Goal: Task Accomplishment & Management: Use online tool/utility

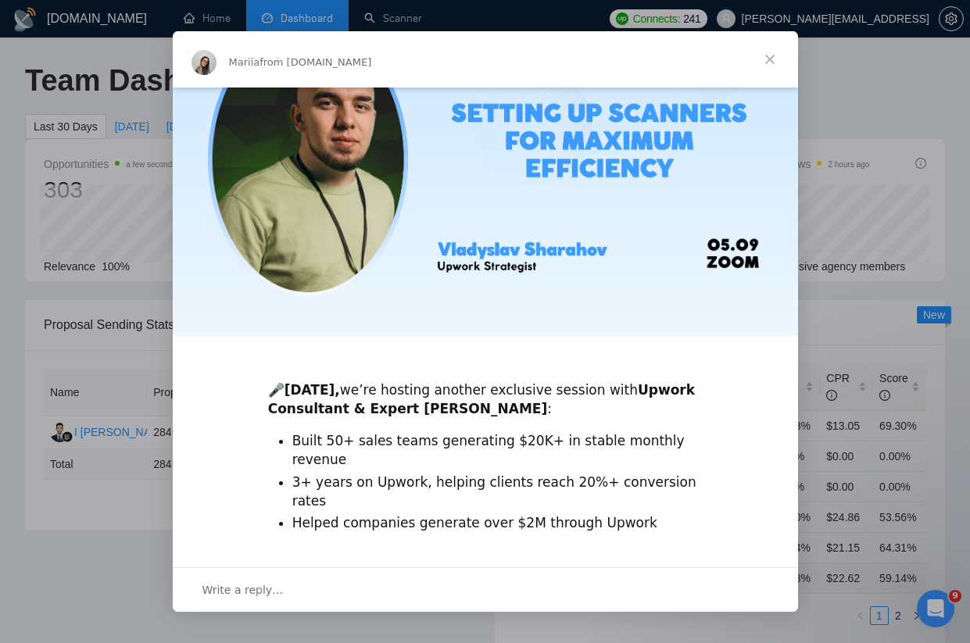
scroll to position [107, 0]
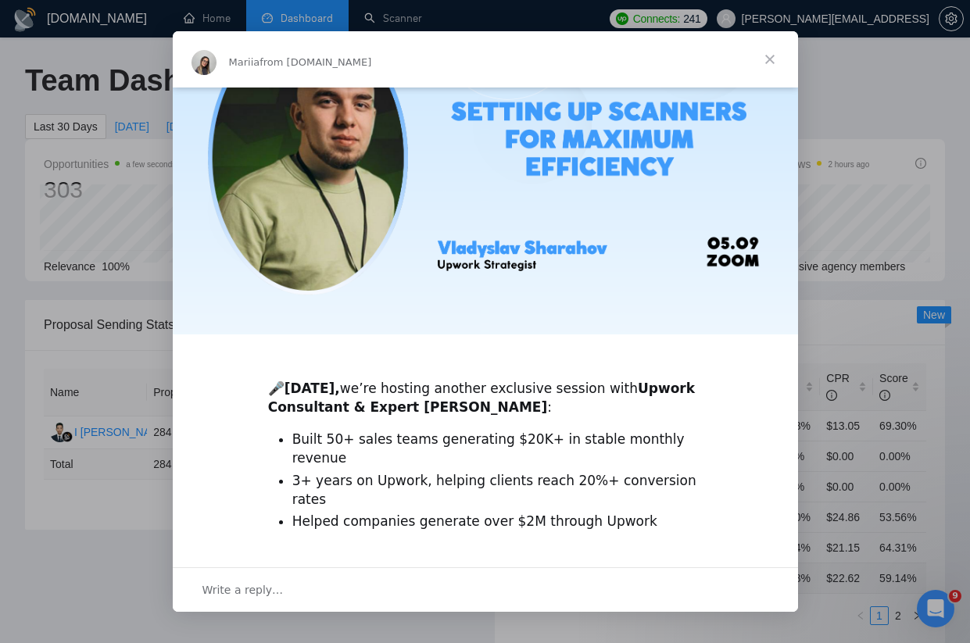
click at [765, 49] on span "Close" at bounding box center [769, 59] width 56 height 56
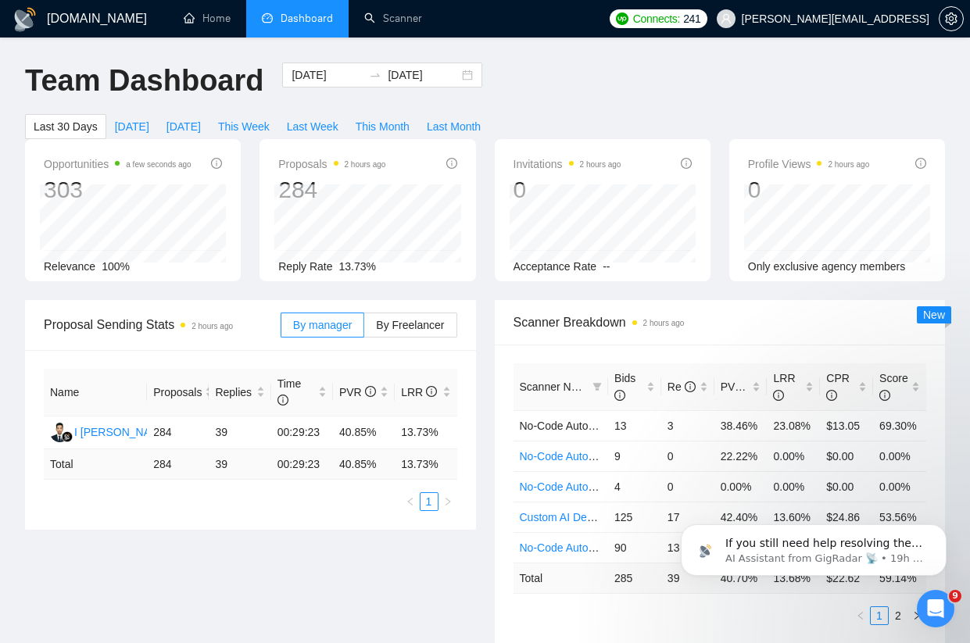
scroll to position [0, 0]
click at [461, 131] on span "Last Month" at bounding box center [454, 126] width 54 height 17
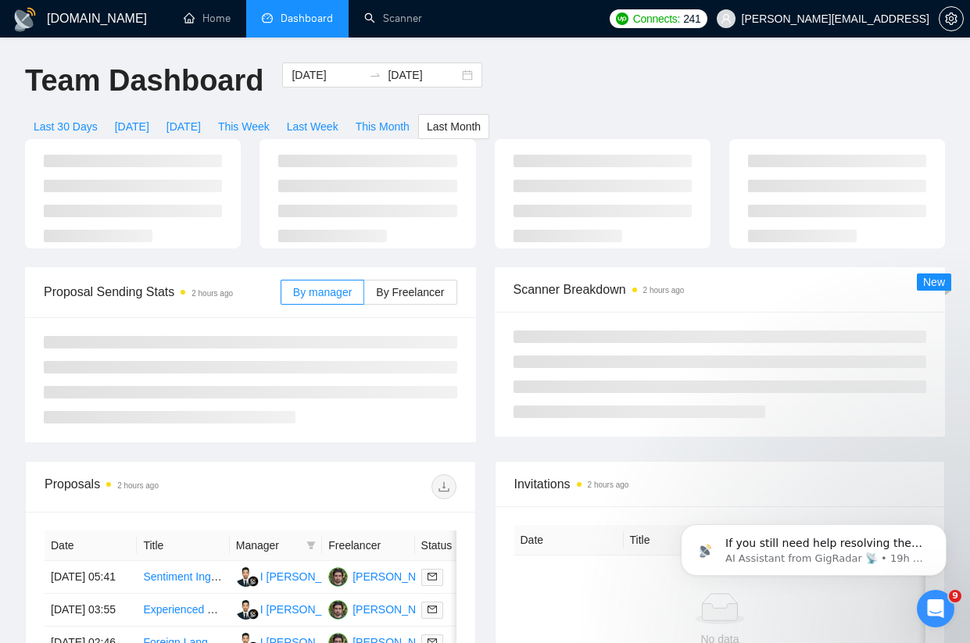
type input "[DATE]"
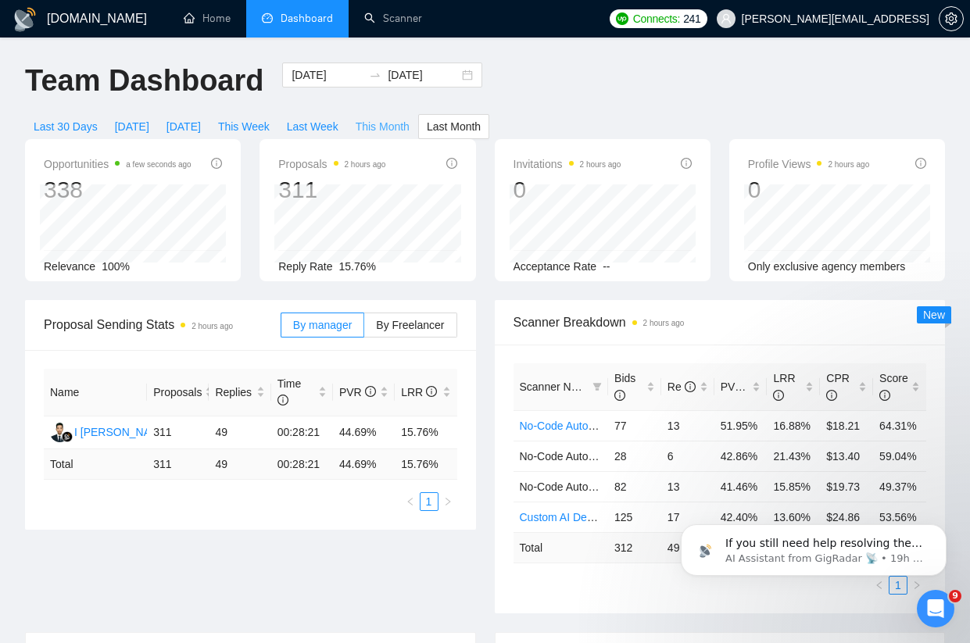
click at [400, 129] on span "This Month" at bounding box center [382, 126] width 54 height 17
type input "[DATE]"
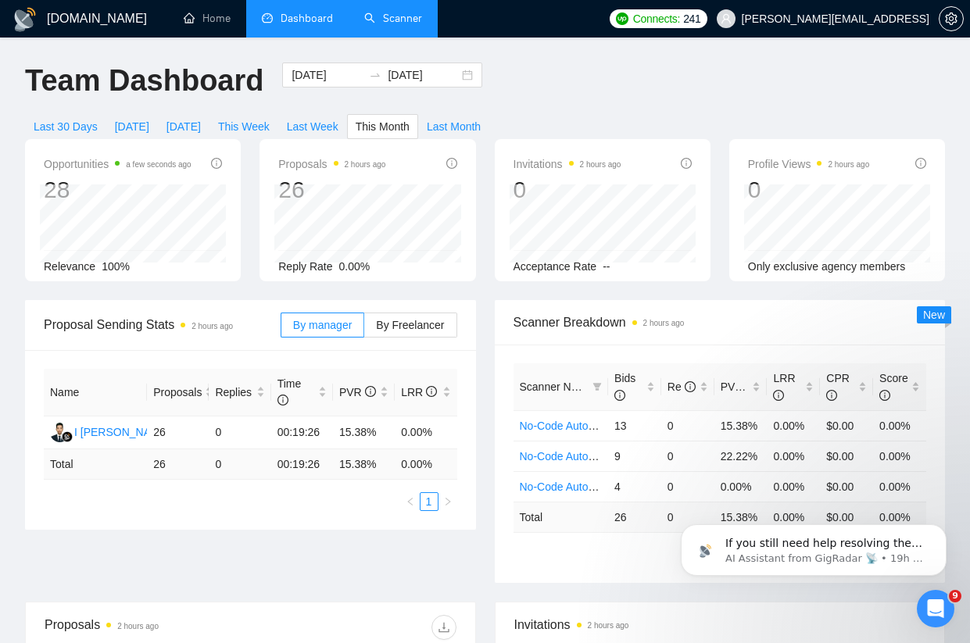
click at [403, 12] on link "Scanner" at bounding box center [393, 18] width 58 height 13
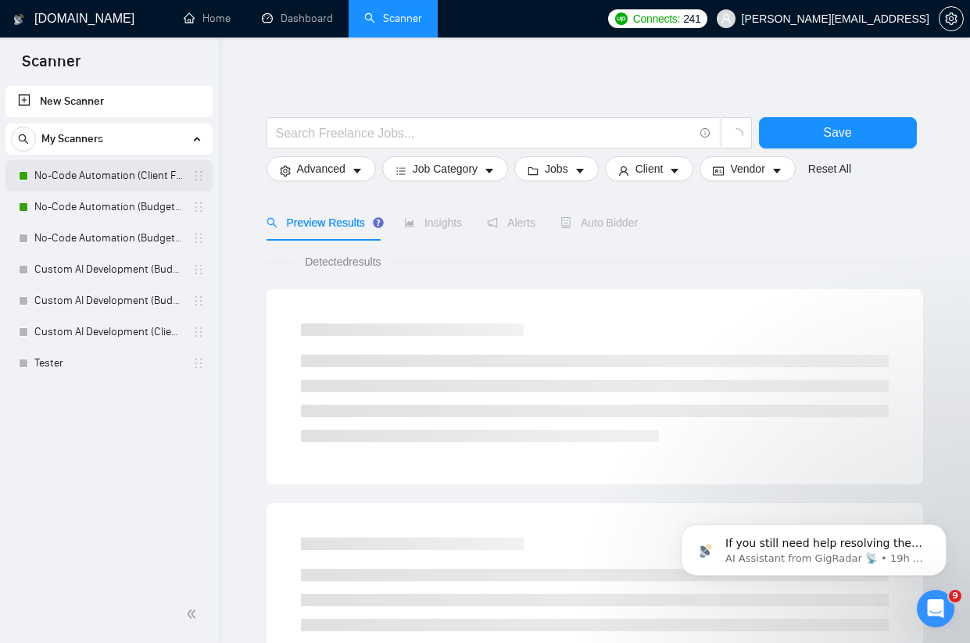
click at [124, 164] on link "No-Code Automation (Client Filters)" at bounding box center [108, 175] width 148 height 31
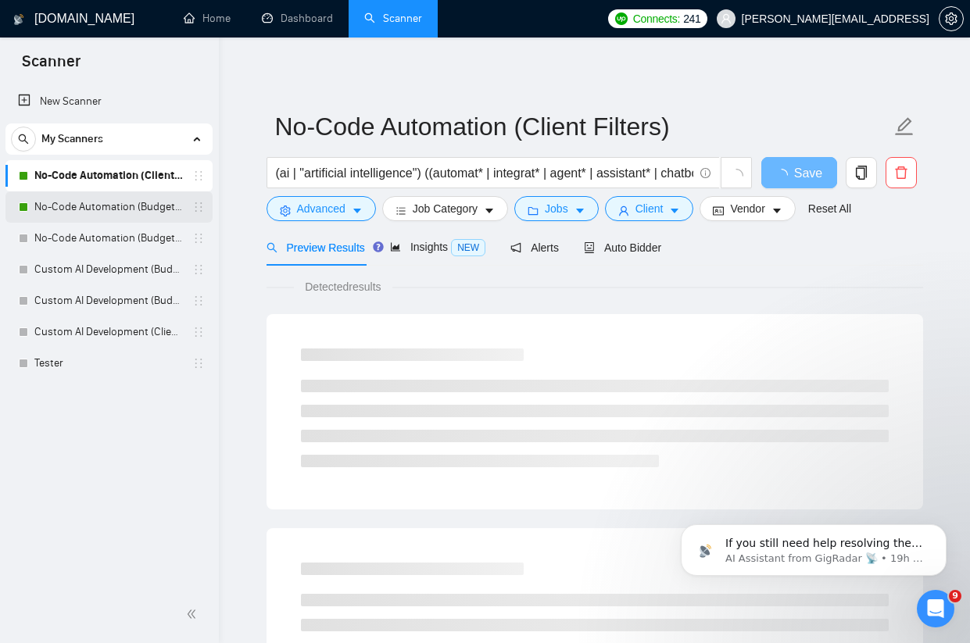
click at [120, 200] on link "No-Code Automation (Budget Filters)" at bounding box center [108, 206] width 148 height 31
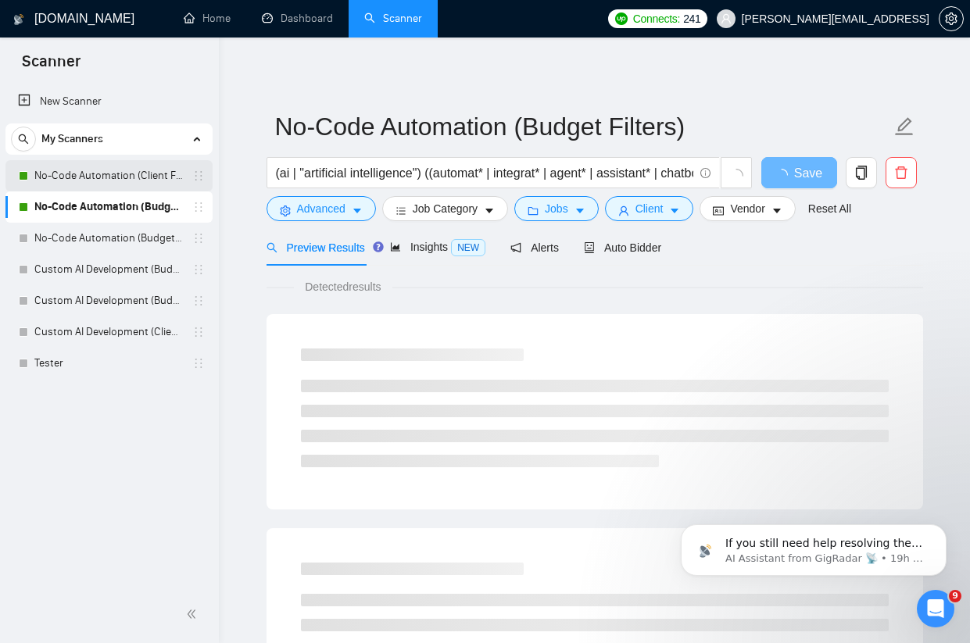
click at [120, 173] on link "No-Code Automation (Client Filters)" at bounding box center [108, 175] width 148 height 31
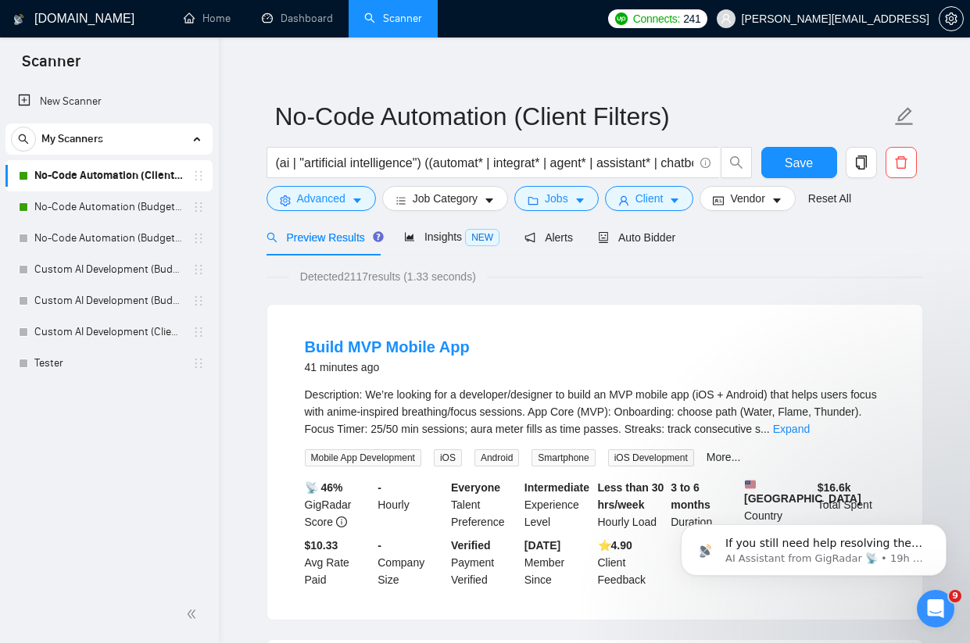
scroll to position [18, 0]
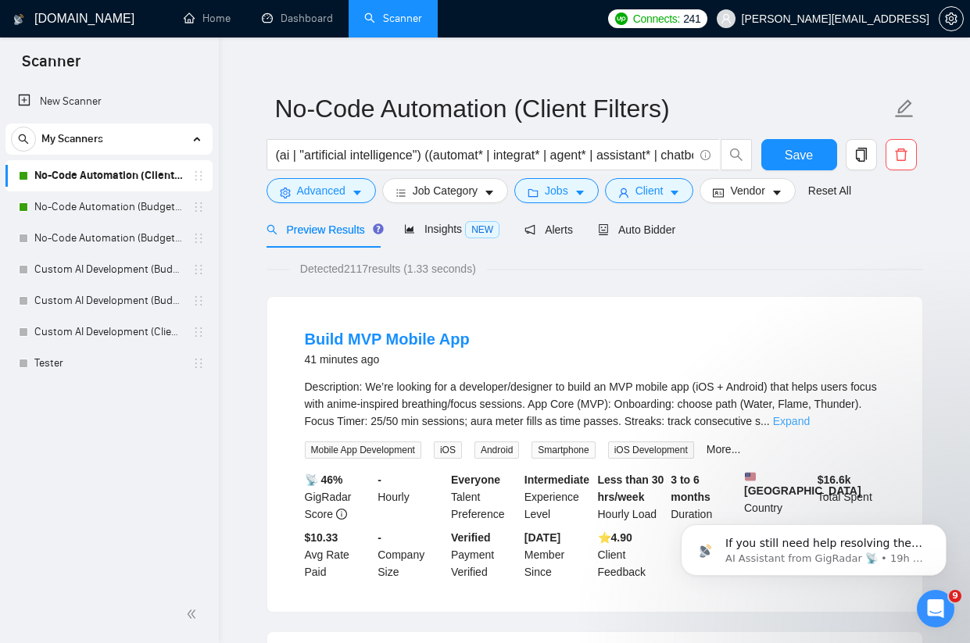
click at [809, 416] on link "Expand" at bounding box center [791, 421] width 37 height 13
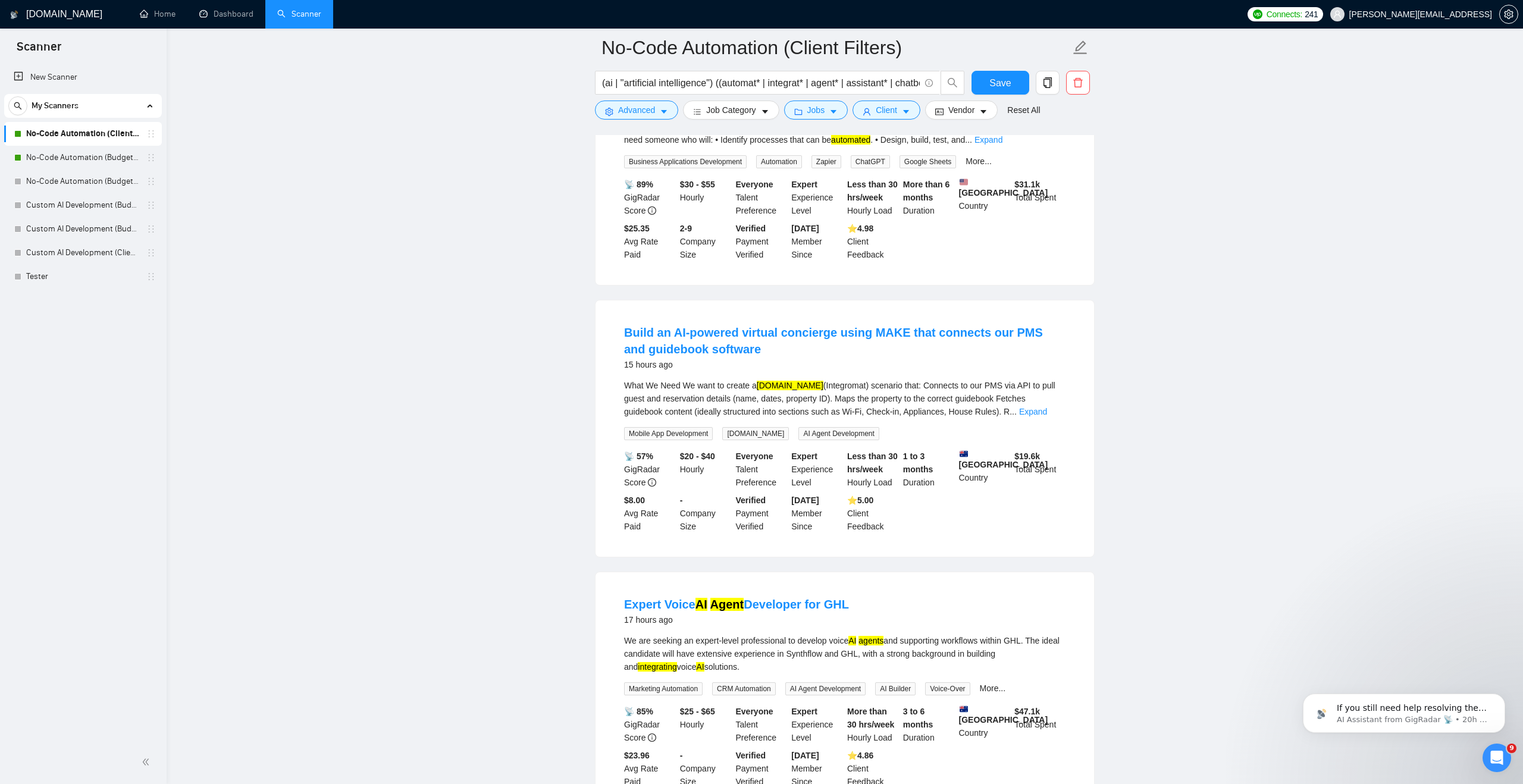
scroll to position [1137, 0]
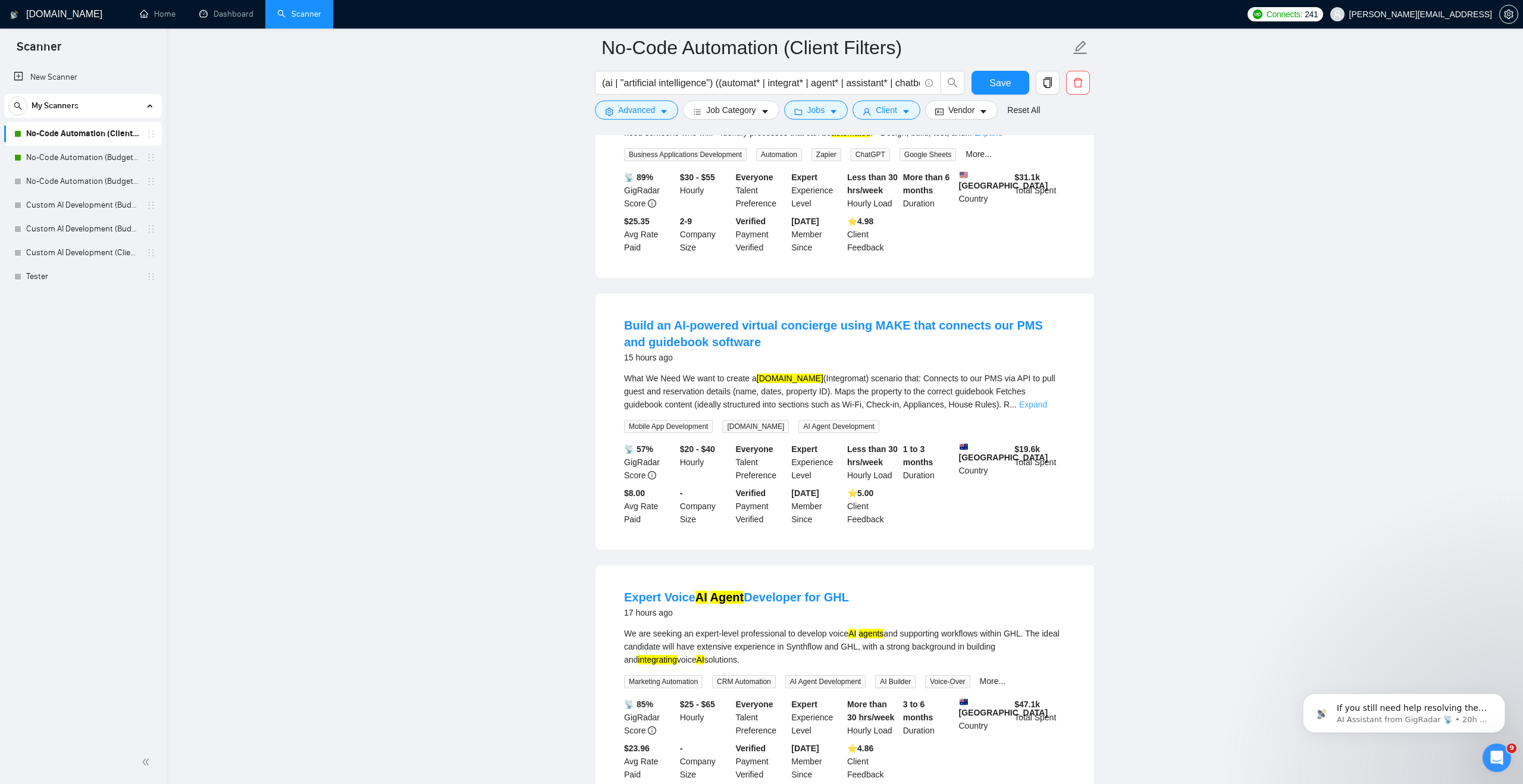
click at [738, 410] on link "Expand" at bounding box center [1033, 404] width 28 height 10
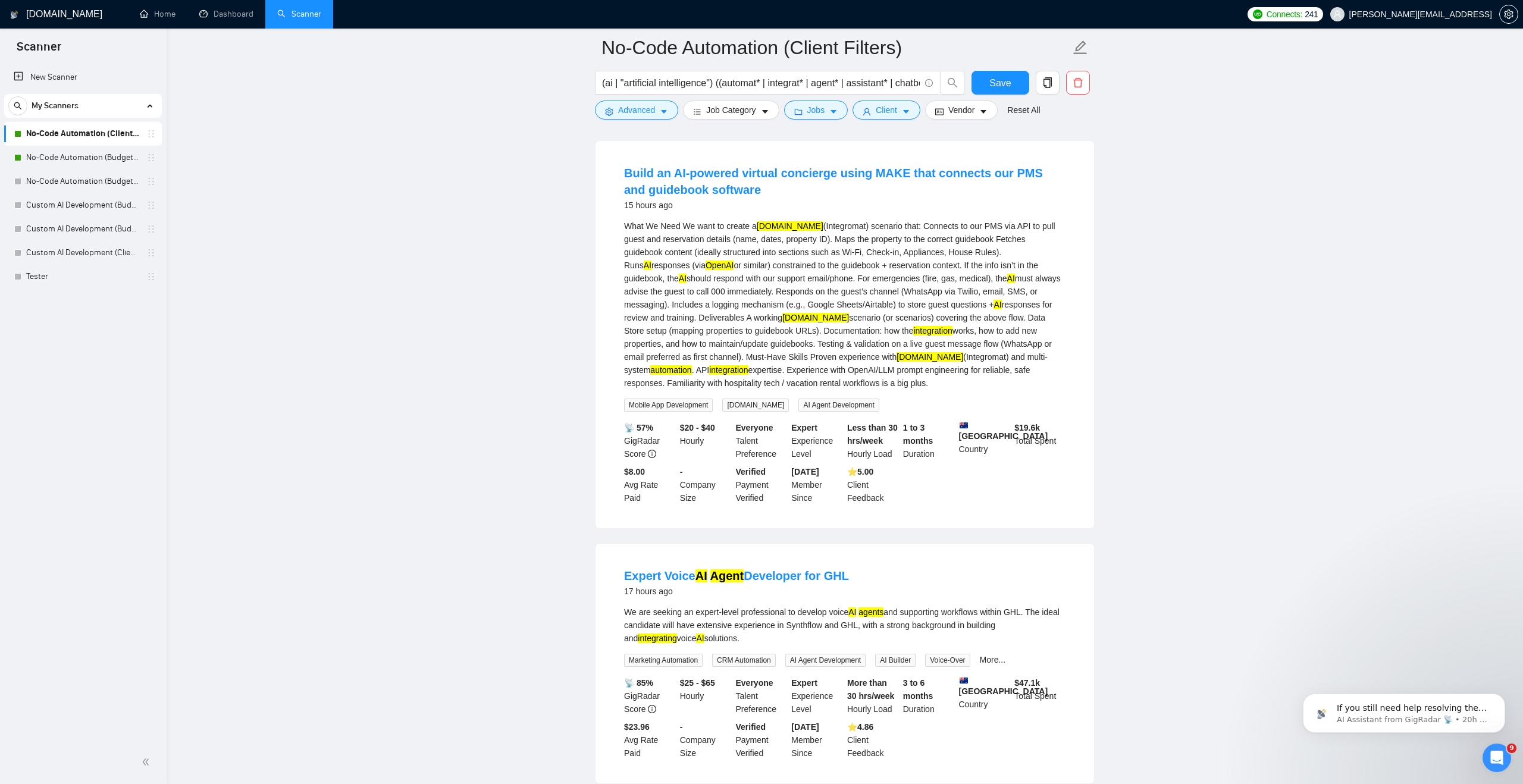
scroll to position [1279, 0]
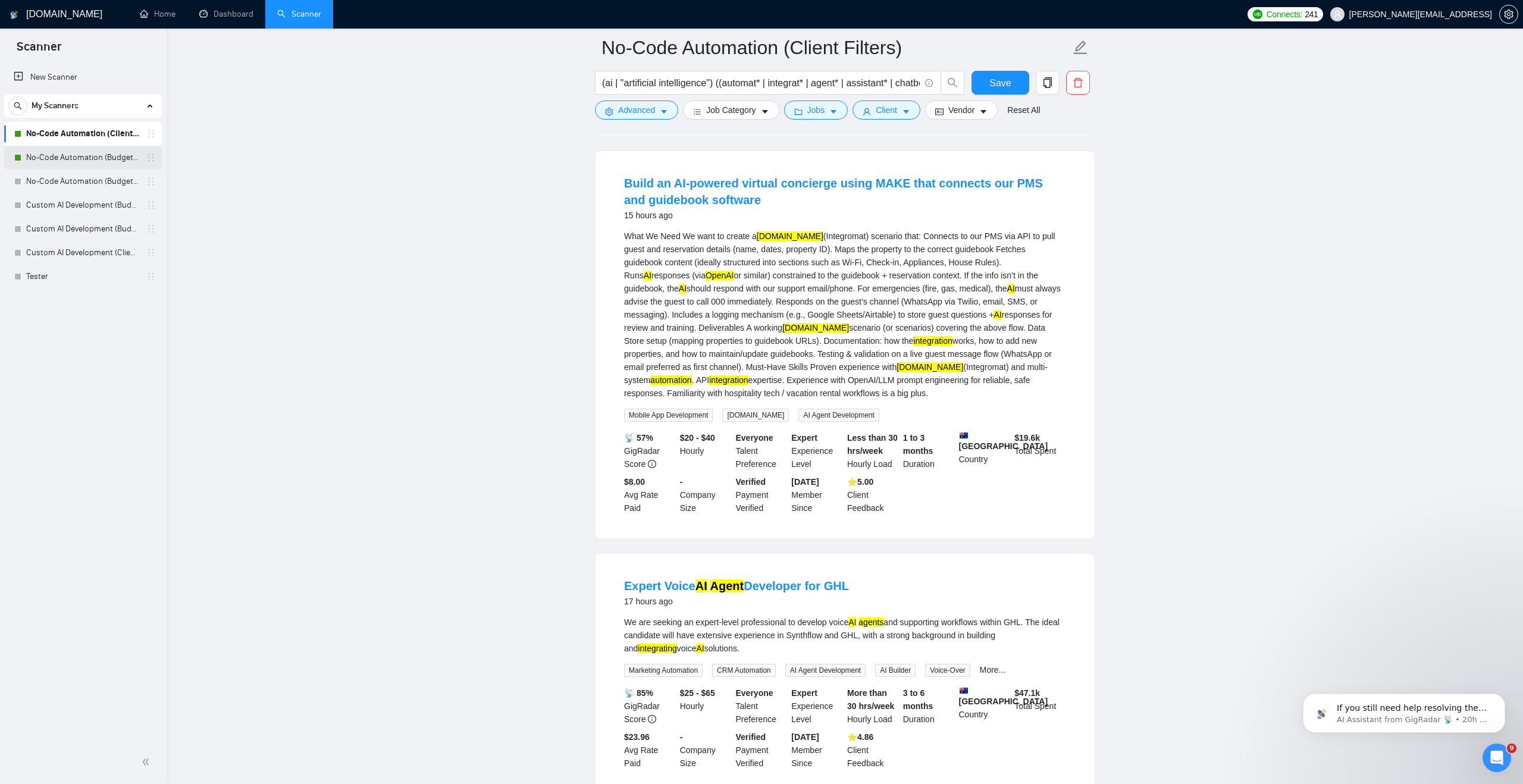
click at [89, 163] on link "No-Code Automation (Budget Filters)" at bounding box center [82, 157] width 113 height 24
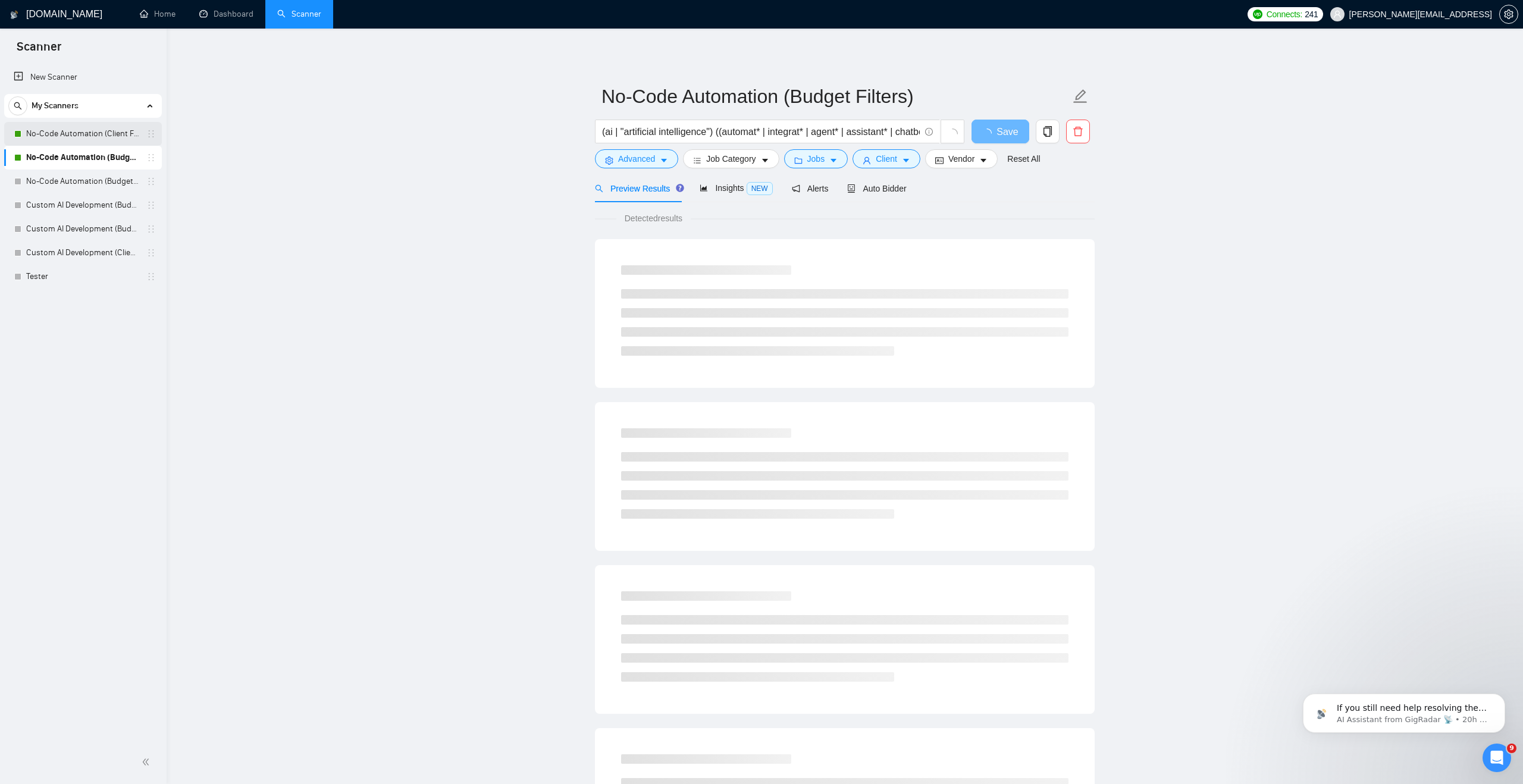
click at [116, 139] on link "No-Code Automation (Client Filters)" at bounding box center [82, 133] width 113 height 24
click at [222, 18] on link "Dashboard" at bounding box center [226, 14] width 54 height 10
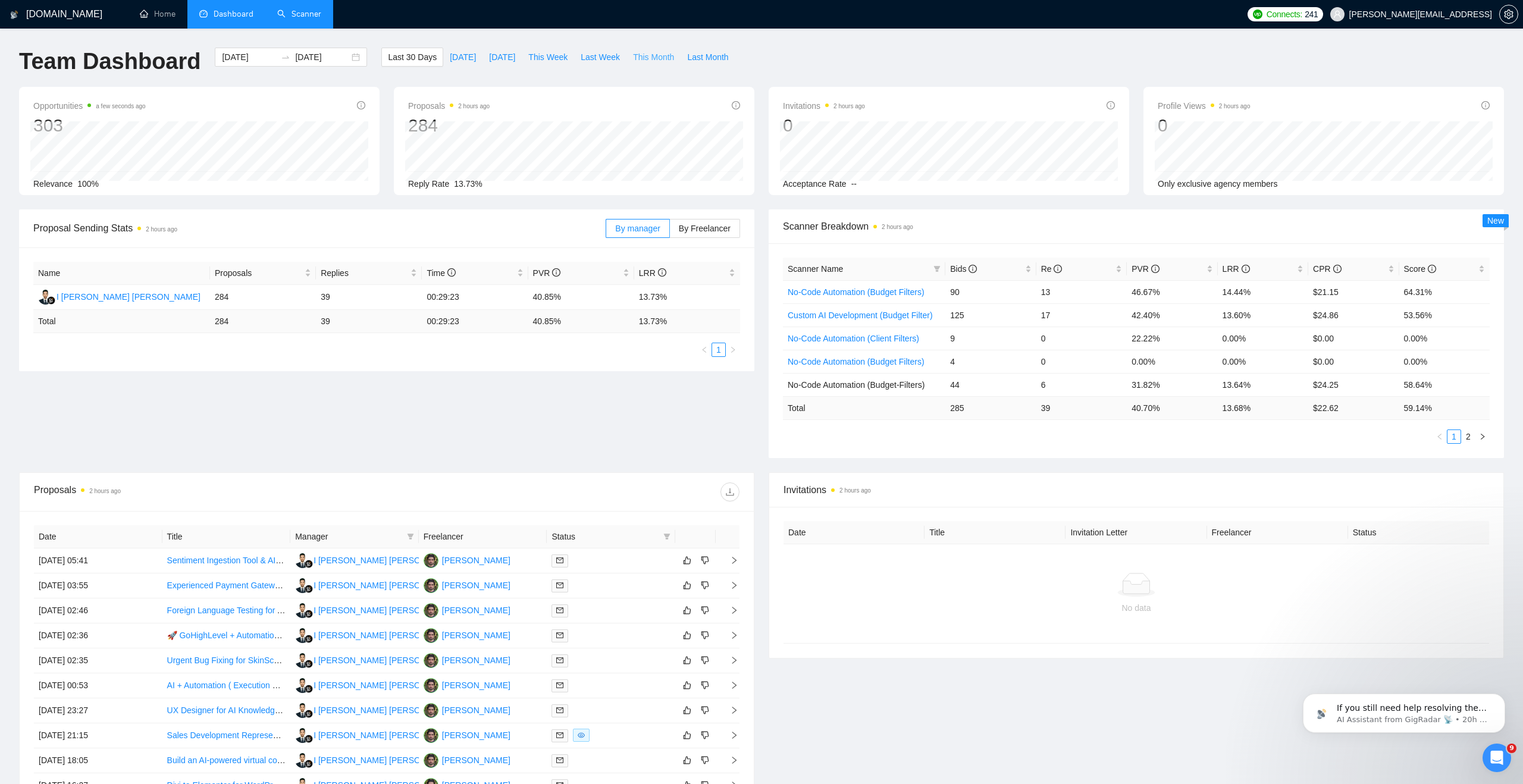
click at [637, 56] on span "This Month" at bounding box center [653, 56] width 41 height 13
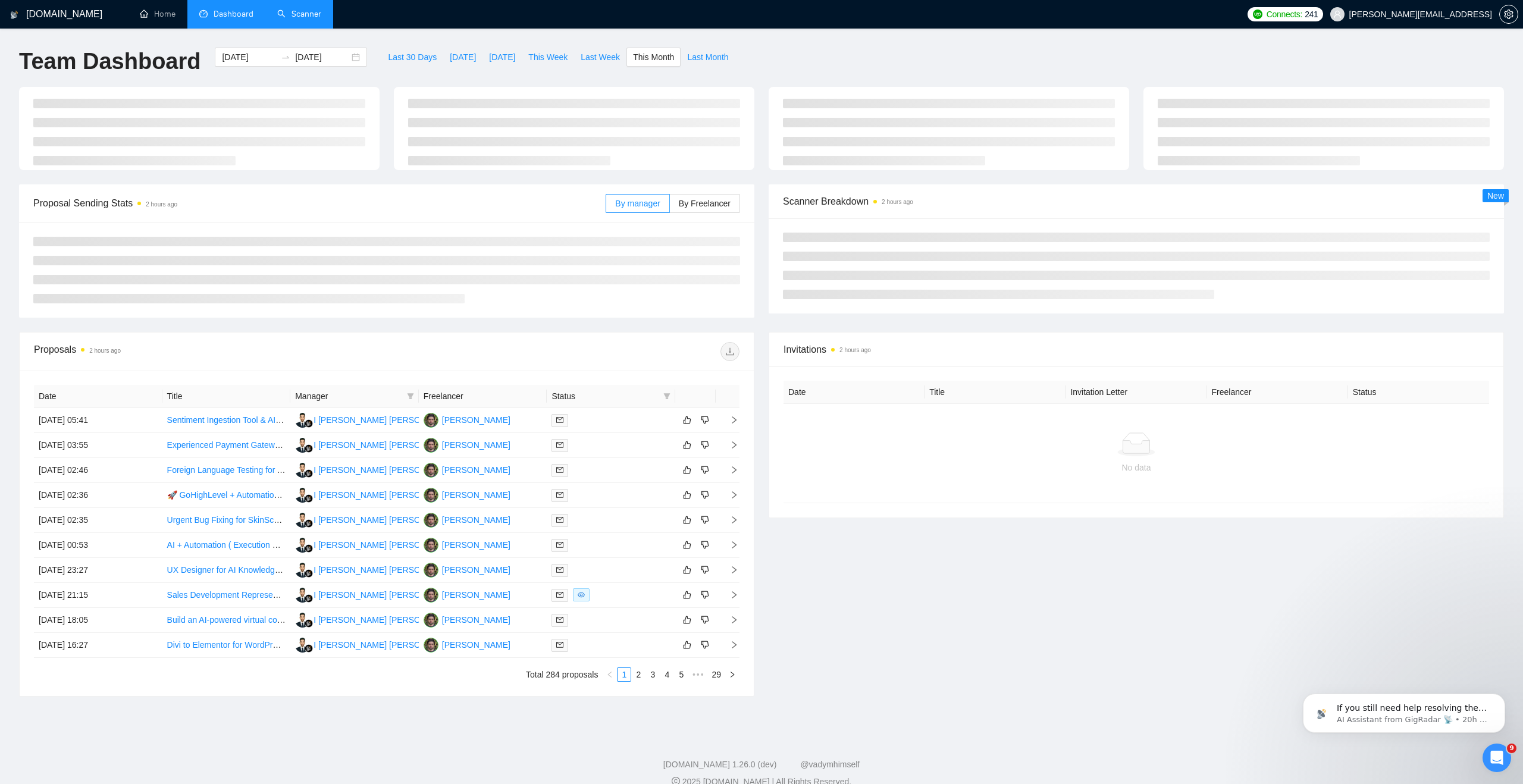
type input "[DATE]"
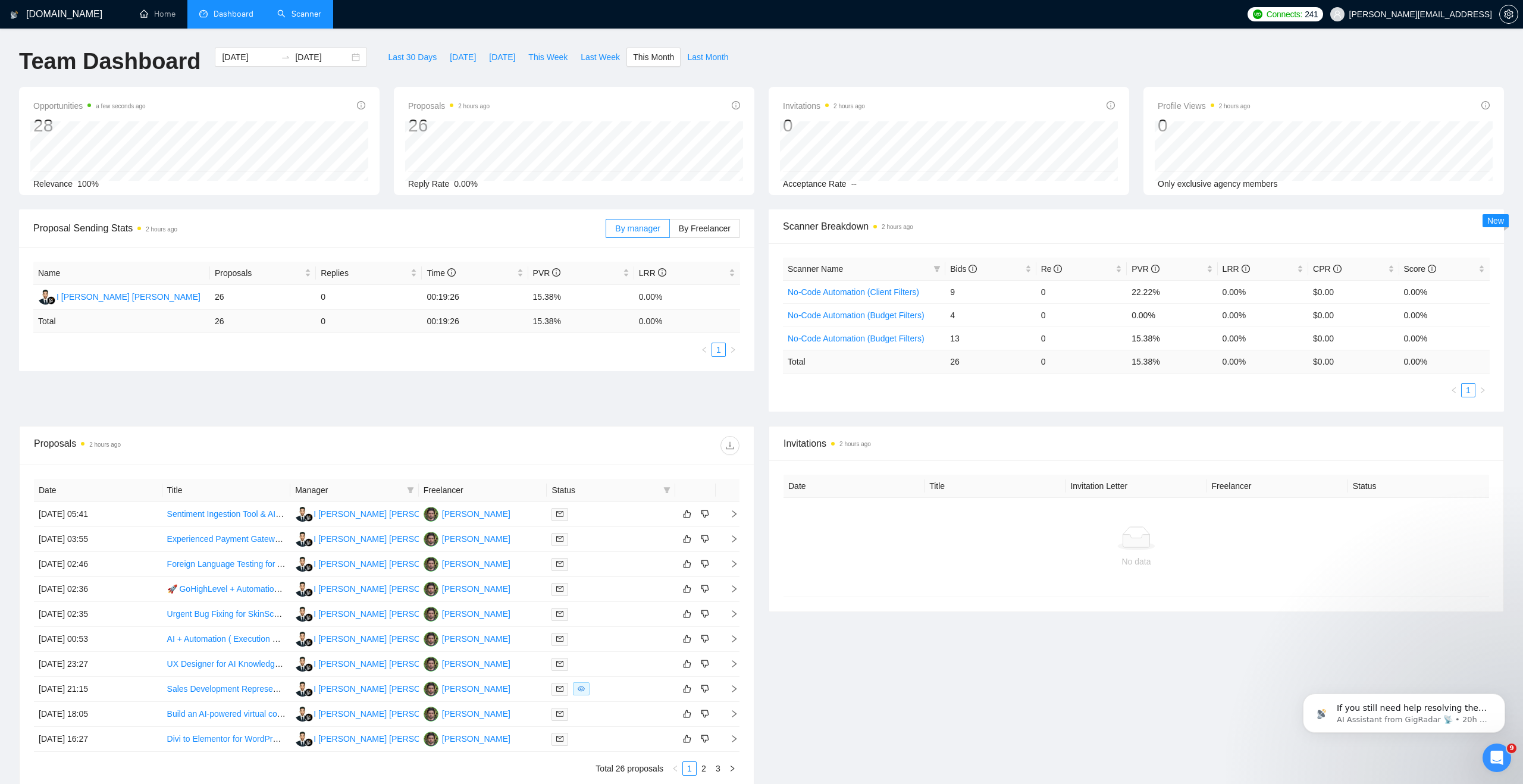
click at [302, 14] on link "Scanner" at bounding box center [299, 14] width 44 height 10
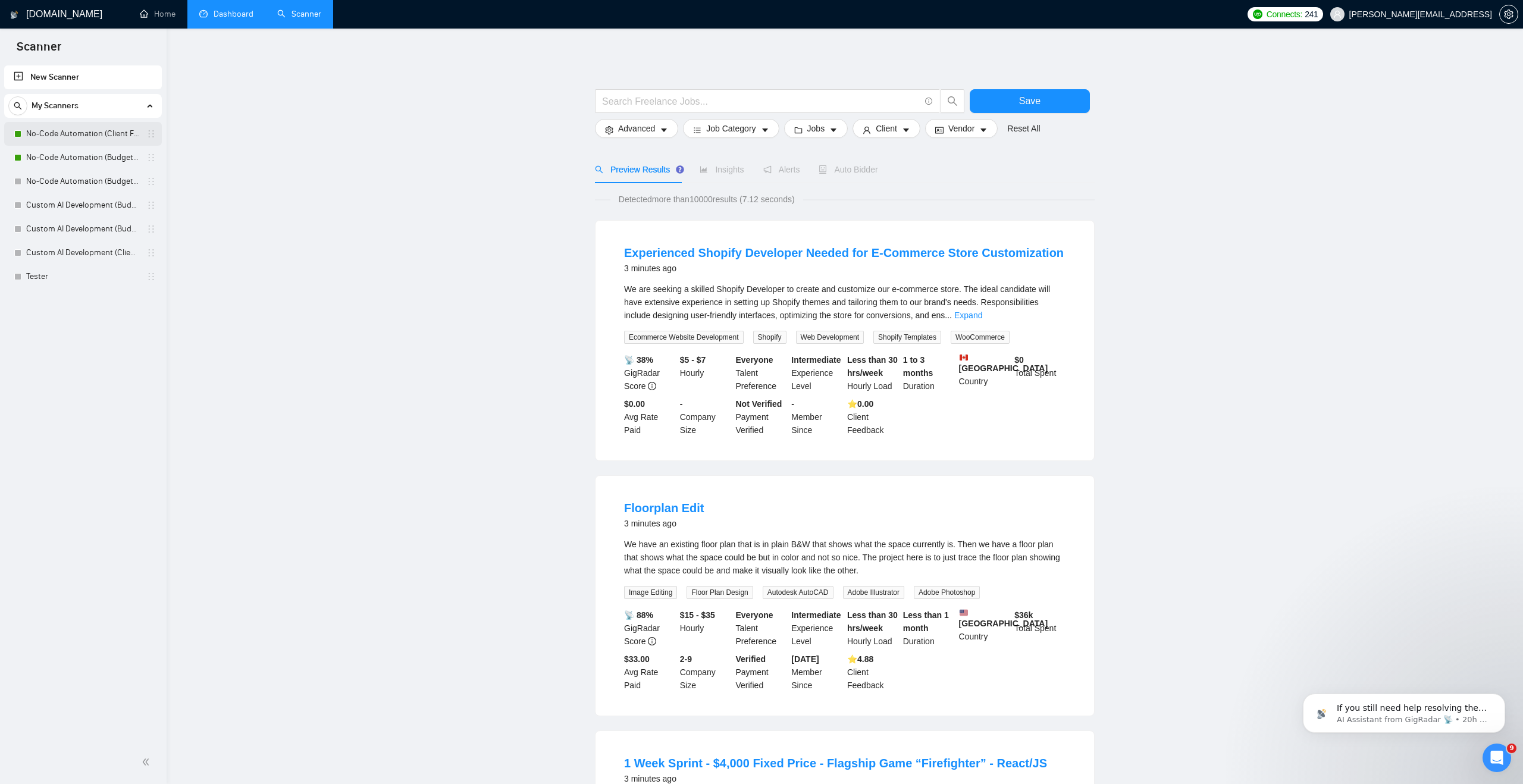
click at [129, 136] on link "No-Code Automation (Client Filters)" at bounding box center [82, 133] width 113 height 24
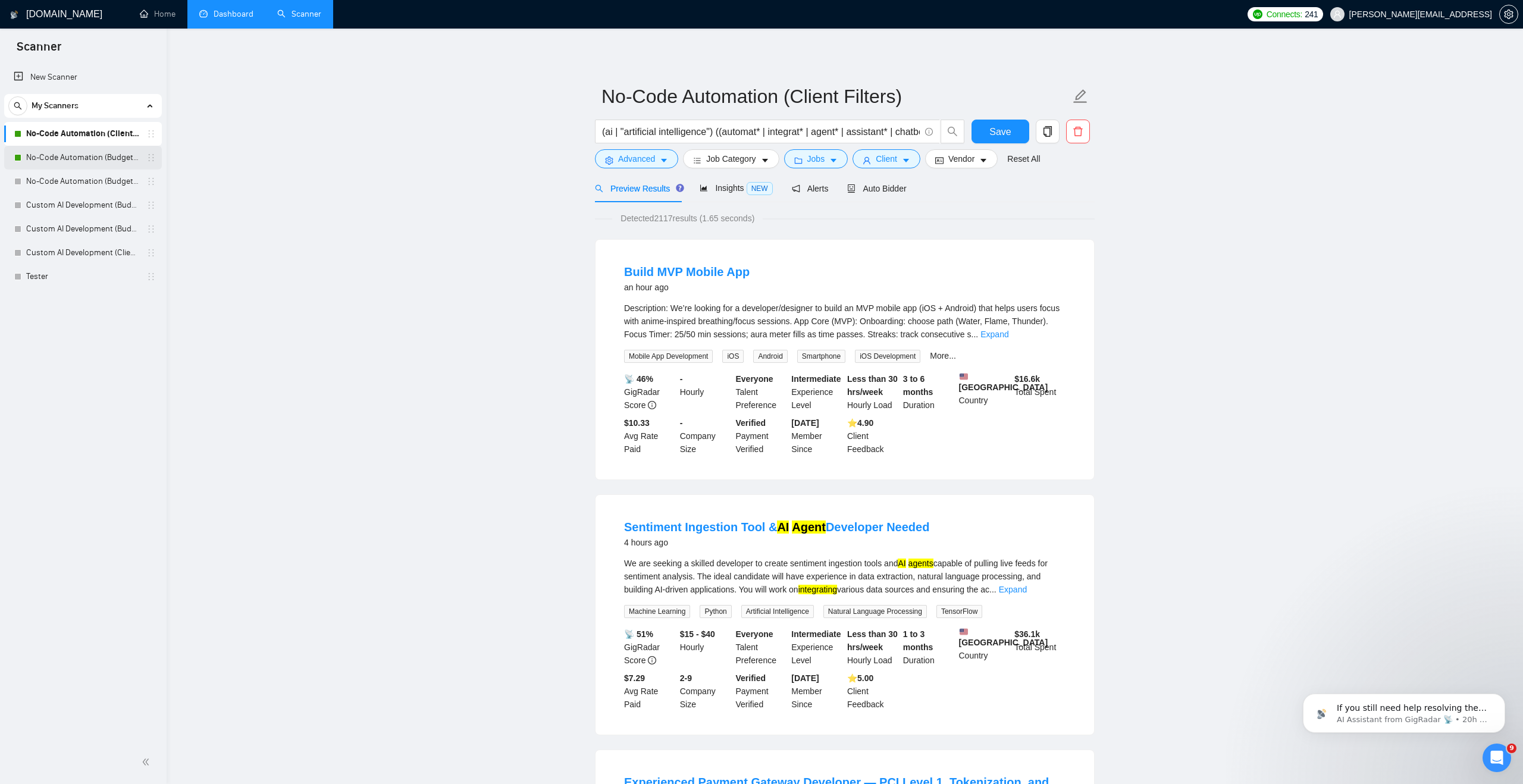
click at [146, 164] on div "No-Code Automation (Budget Filters)" at bounding box center [85, 157] width 142 height 24
click at [139, 162] on link "No-Code Automation (Budget Filters)" at bounding box center [82, 157] width 113 height 24
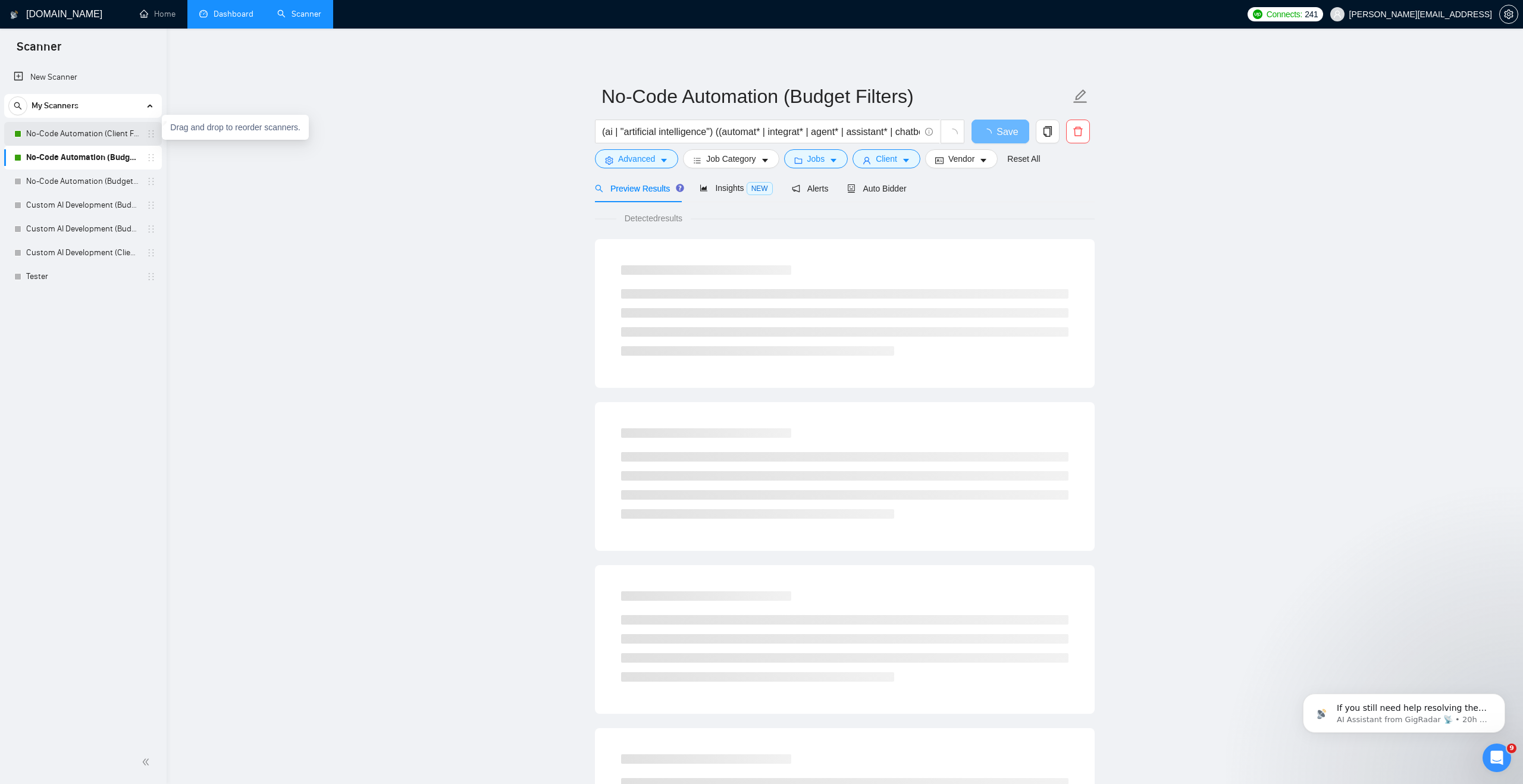
click at [151, 134] on icon "holder" at bounding box center [151, 134] width 10 height 10
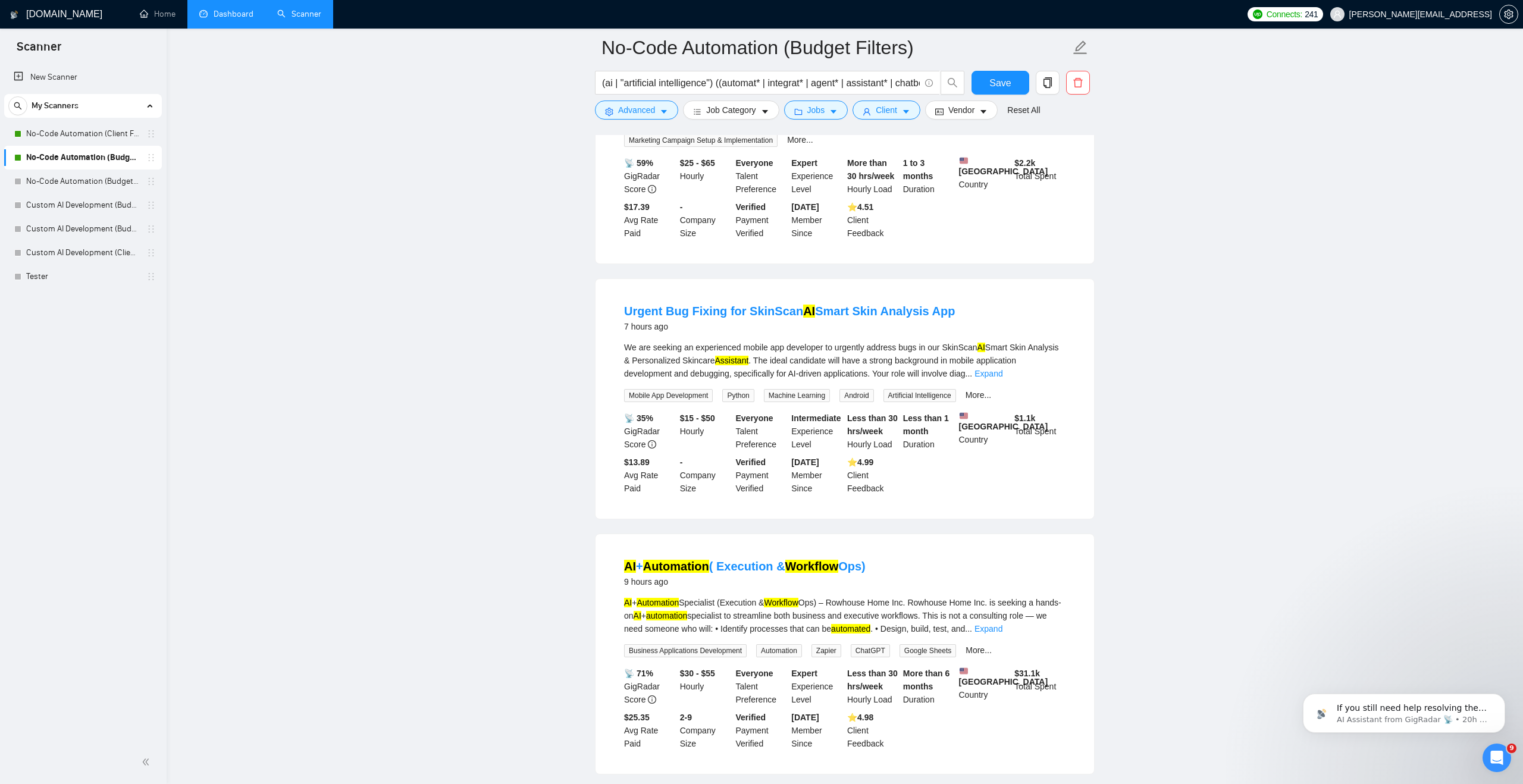
scroll to position [519, 0]
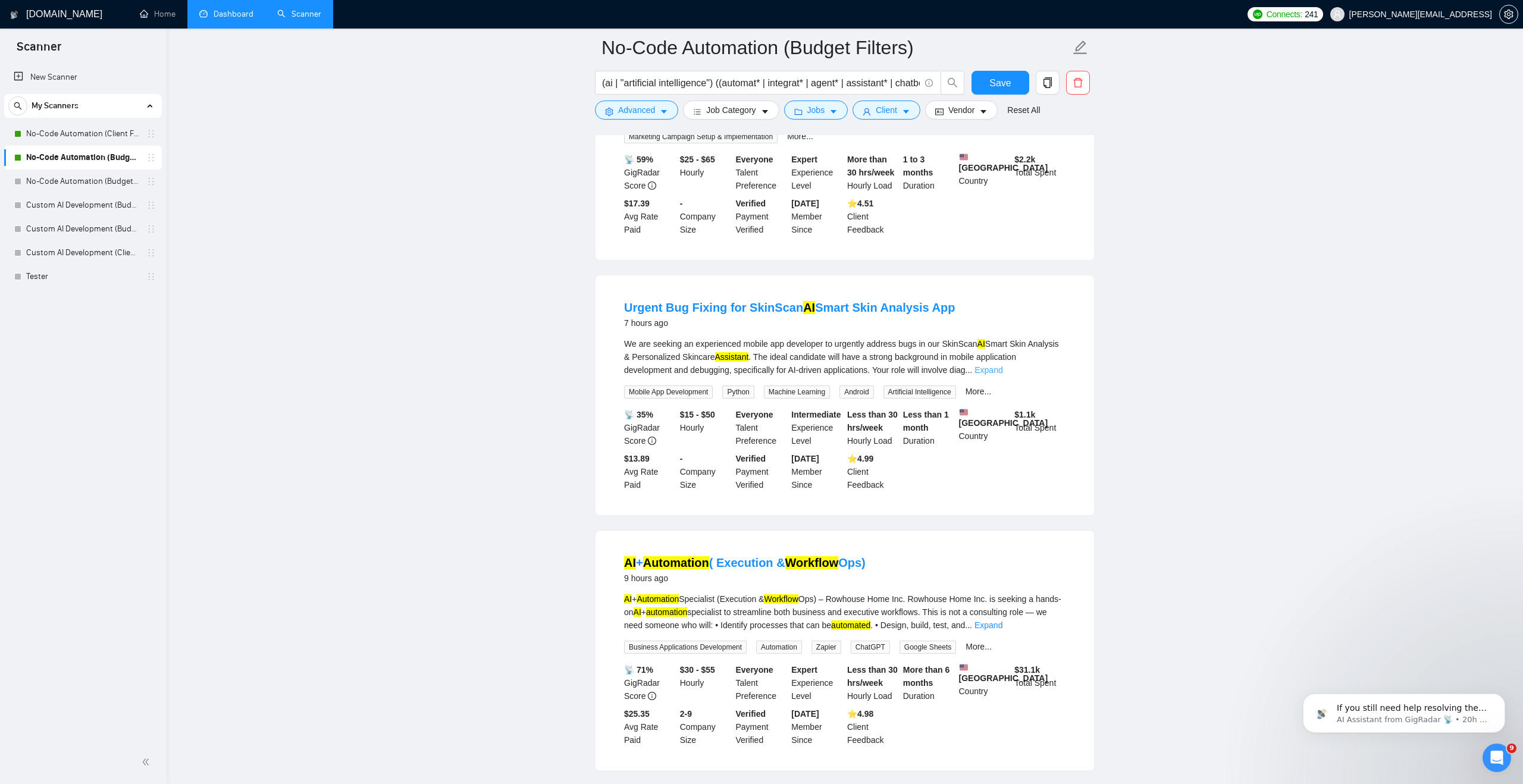
click at [738, 374] on link "Expand" at bounding box center [988, 370] width 28 height 10
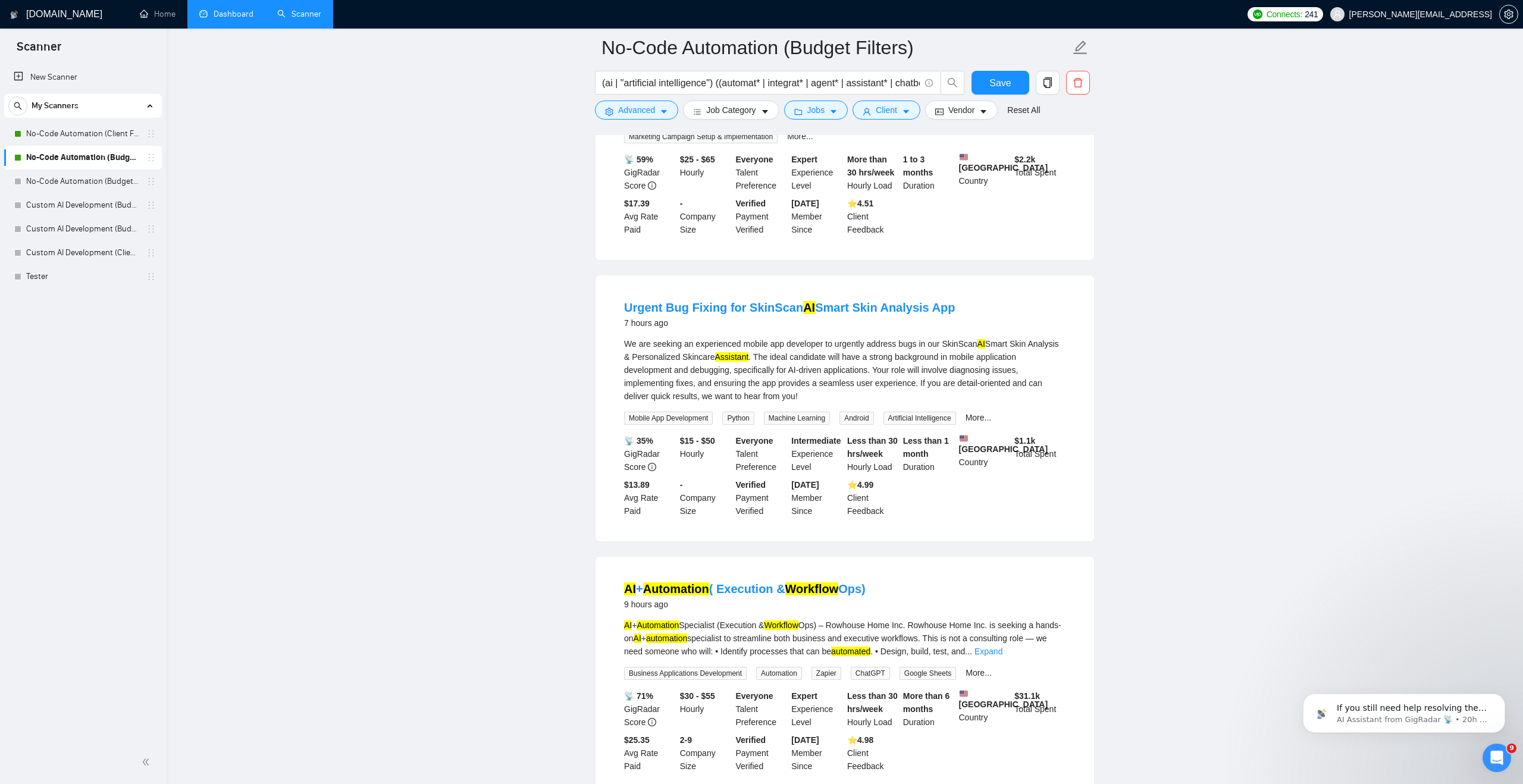
scroll to position [531, 0]
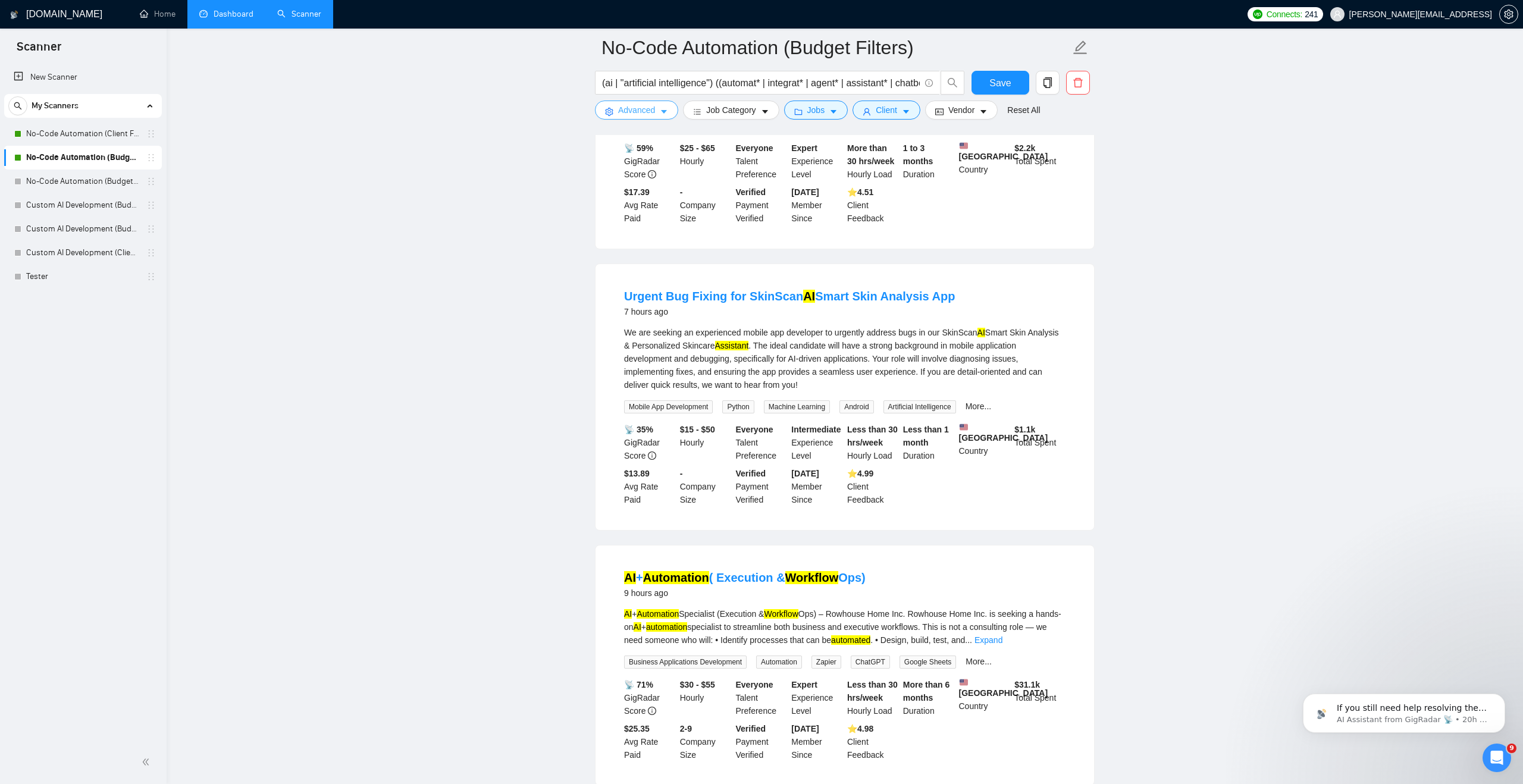
click at [659, 113] on button "Advanced" at bounding box center [636, 110] width 83 height 19
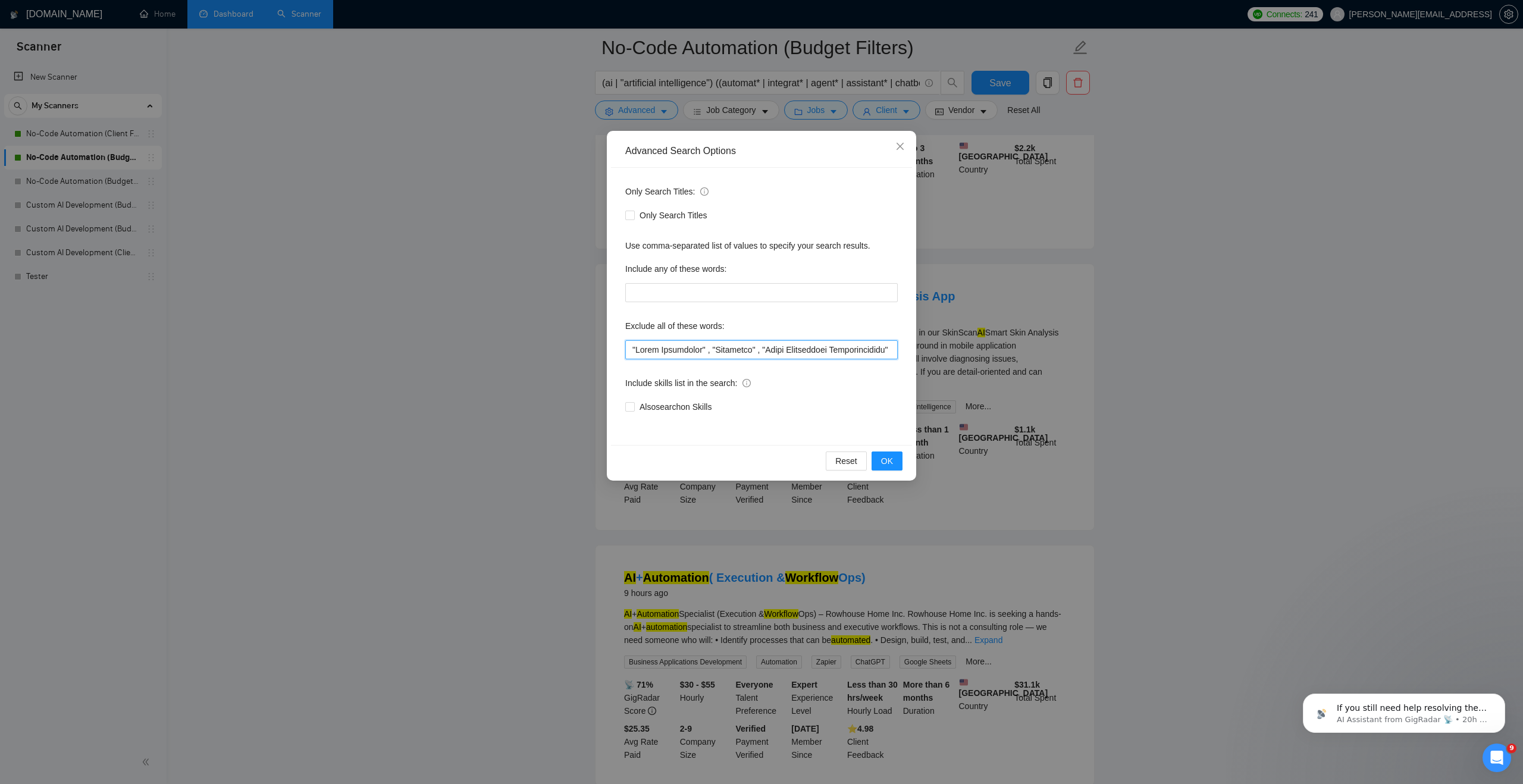
click at [632, 352] on input "text" at bounding box center [762, 349] width 273 height 19
click at [738, 461] on span "OK" at bounding box center [887, 461] width 12 height 13
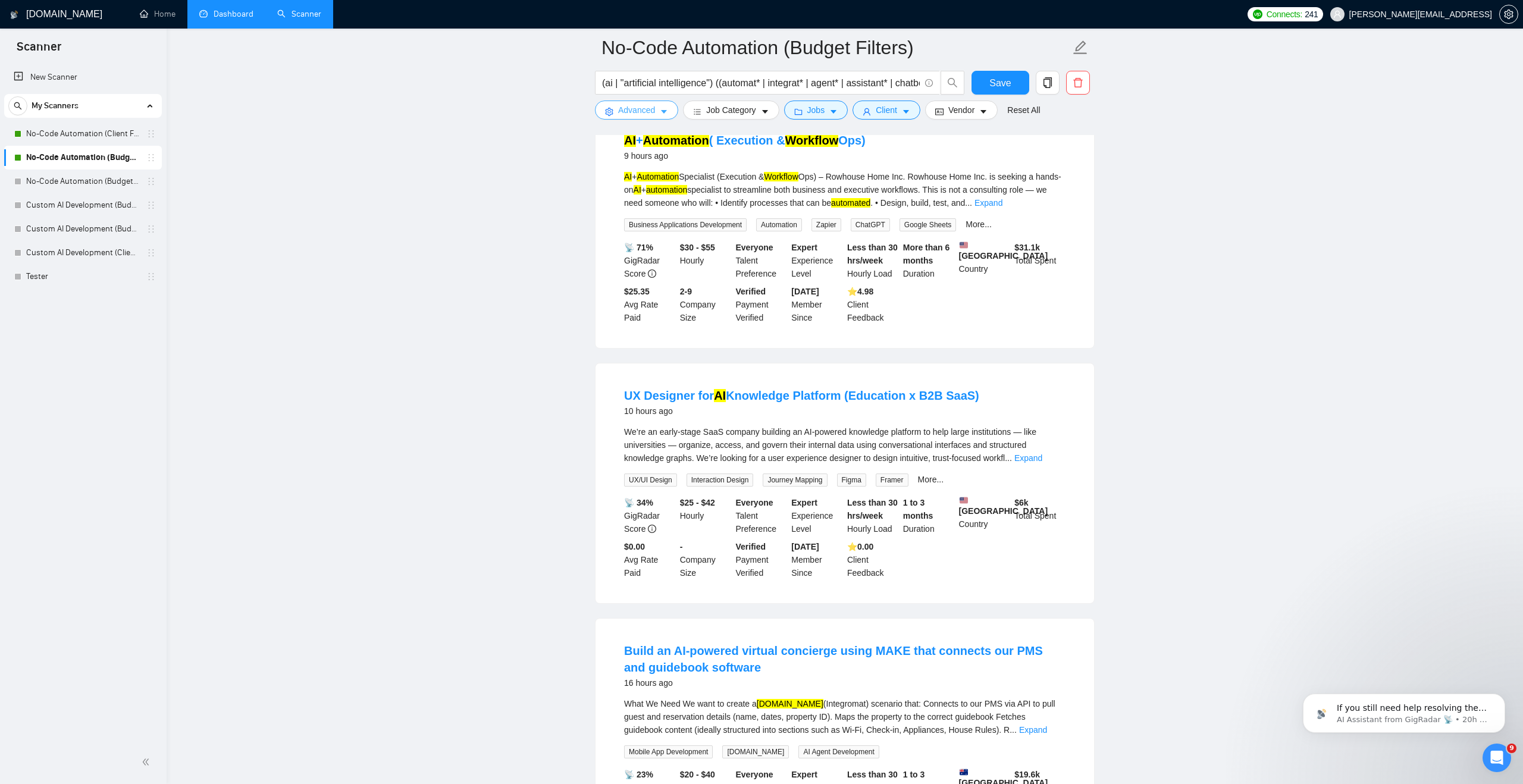
scroll to position [687, 0]
click at [638, 113] on span "Advanced" at bounding box center [637, 110] width 37 height 13
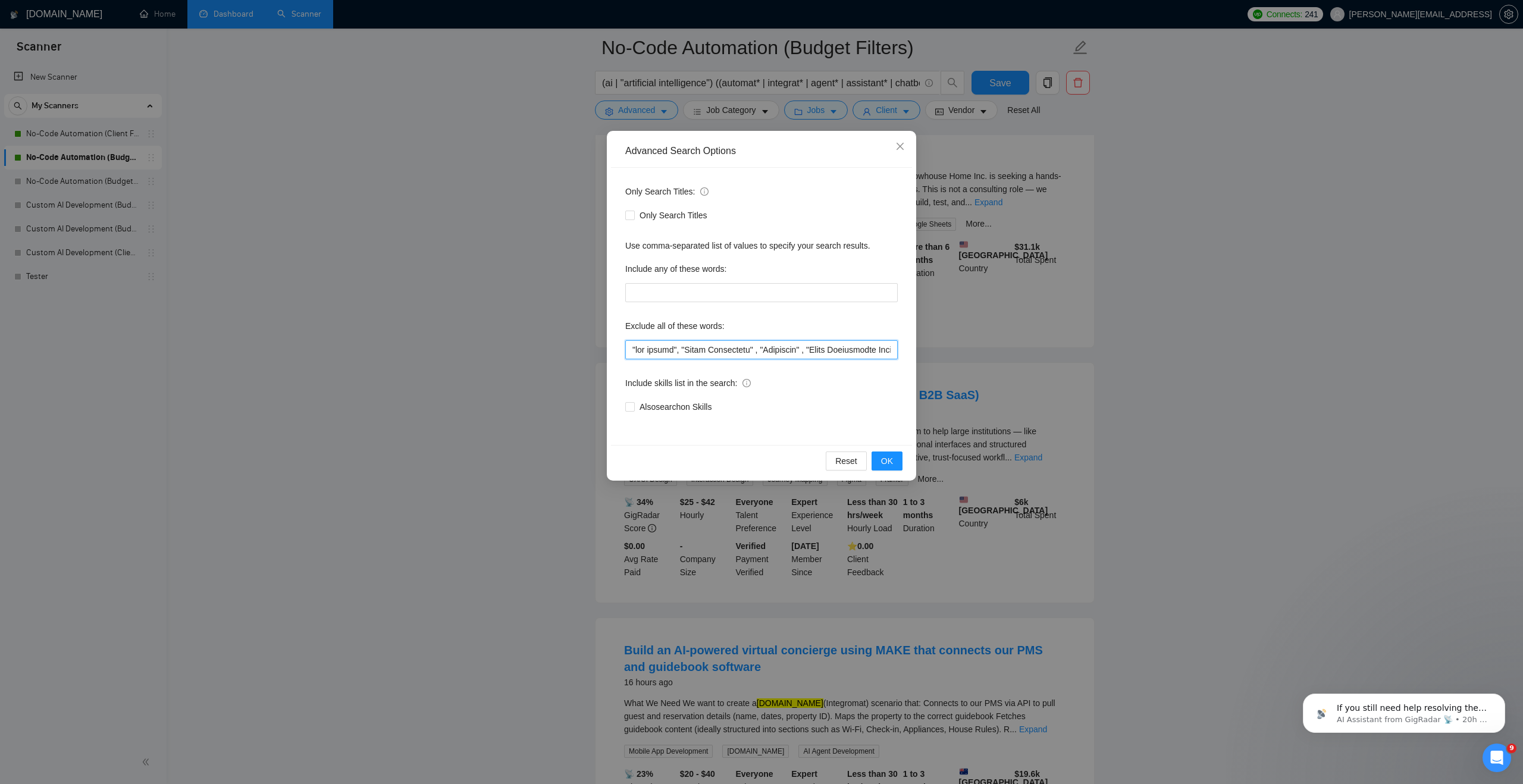
click at [634, 346] on input "text" at bounding box center [762, 349] width 273 height 19
click at [738, 408] on div "Also search on Skills" at bounding box center [762, 406] width 273 height 13
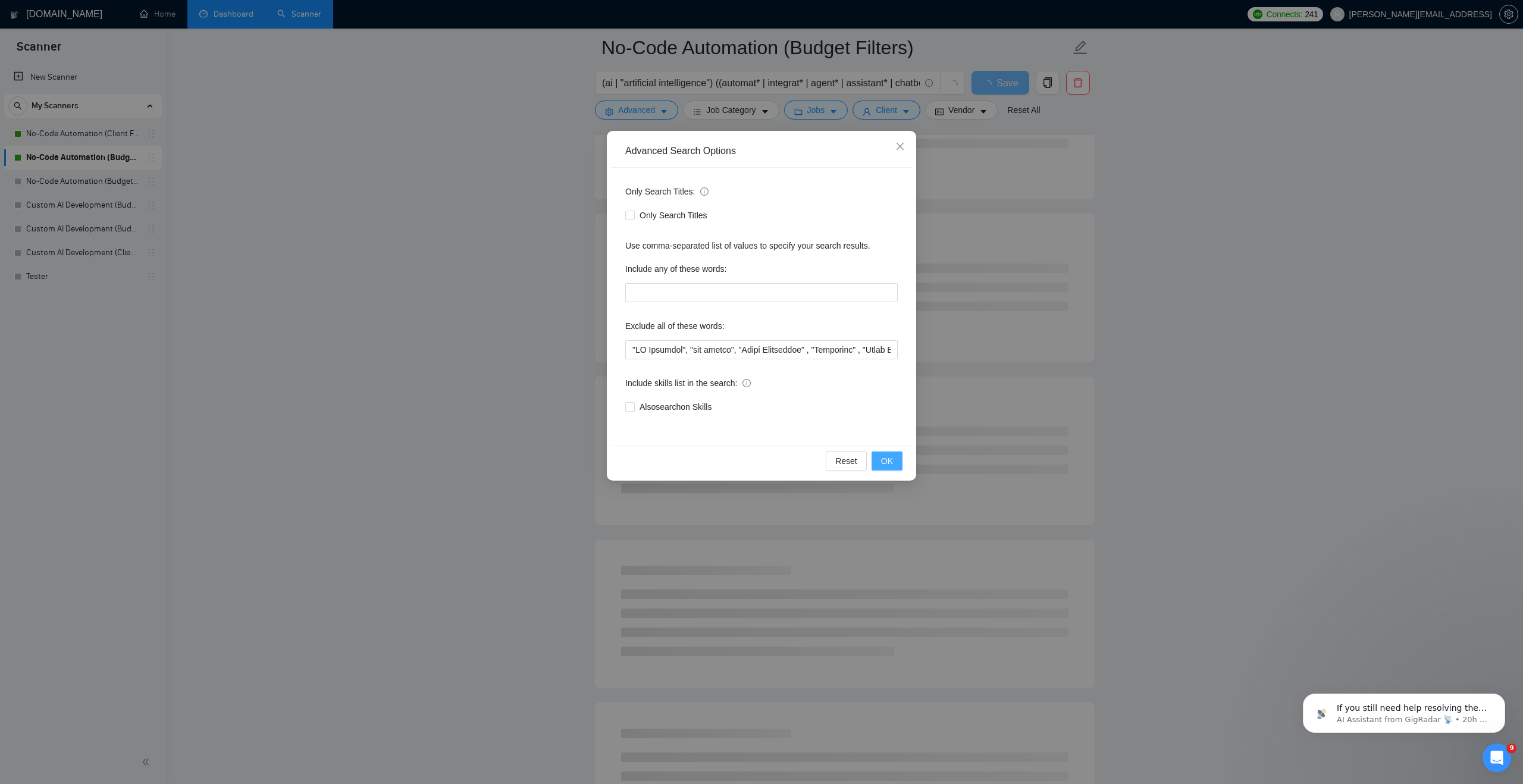
click at [738, 461] on button "OK" at bounding box center [887, 461] width 31 height 19
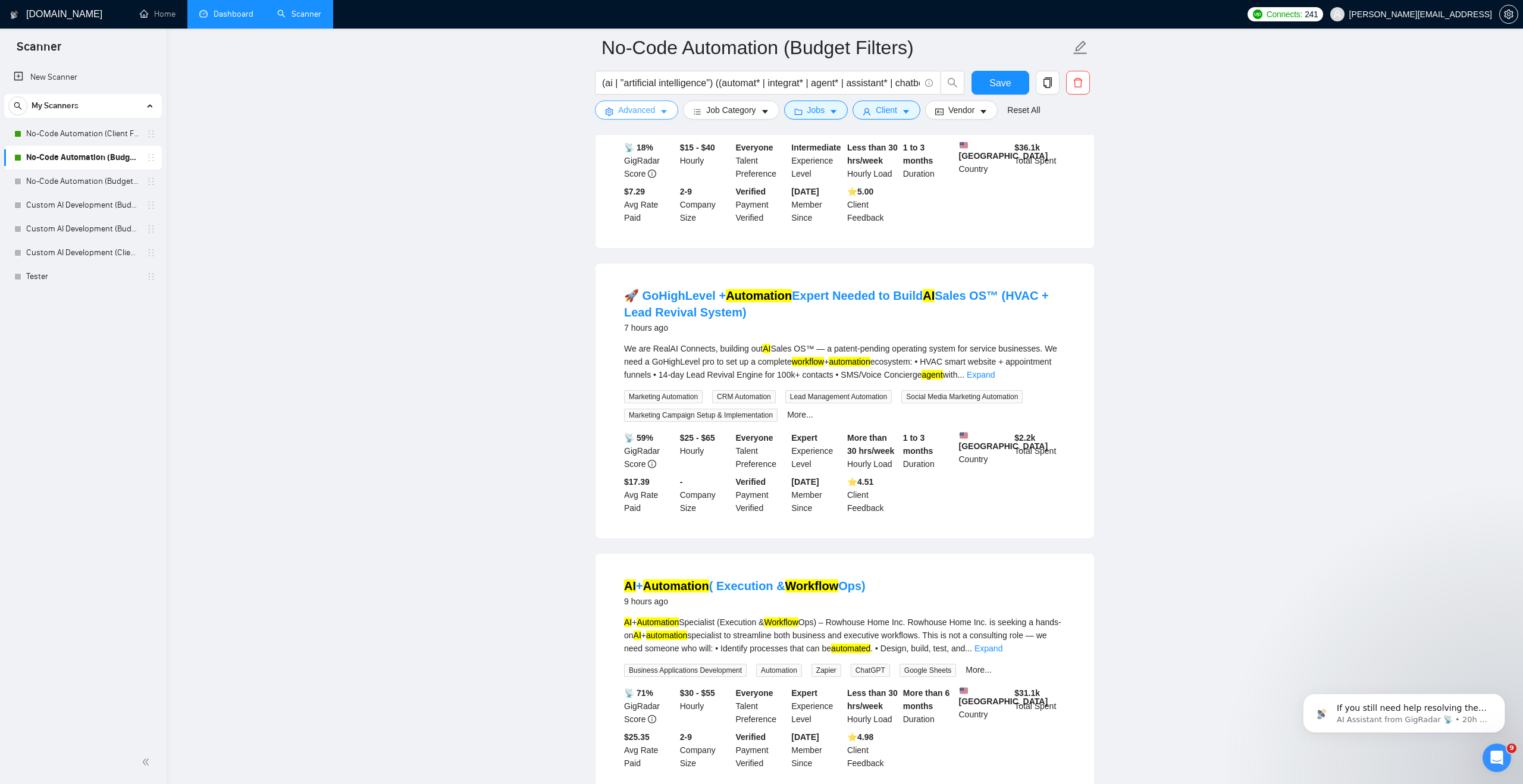
scroll to position [0, 0]
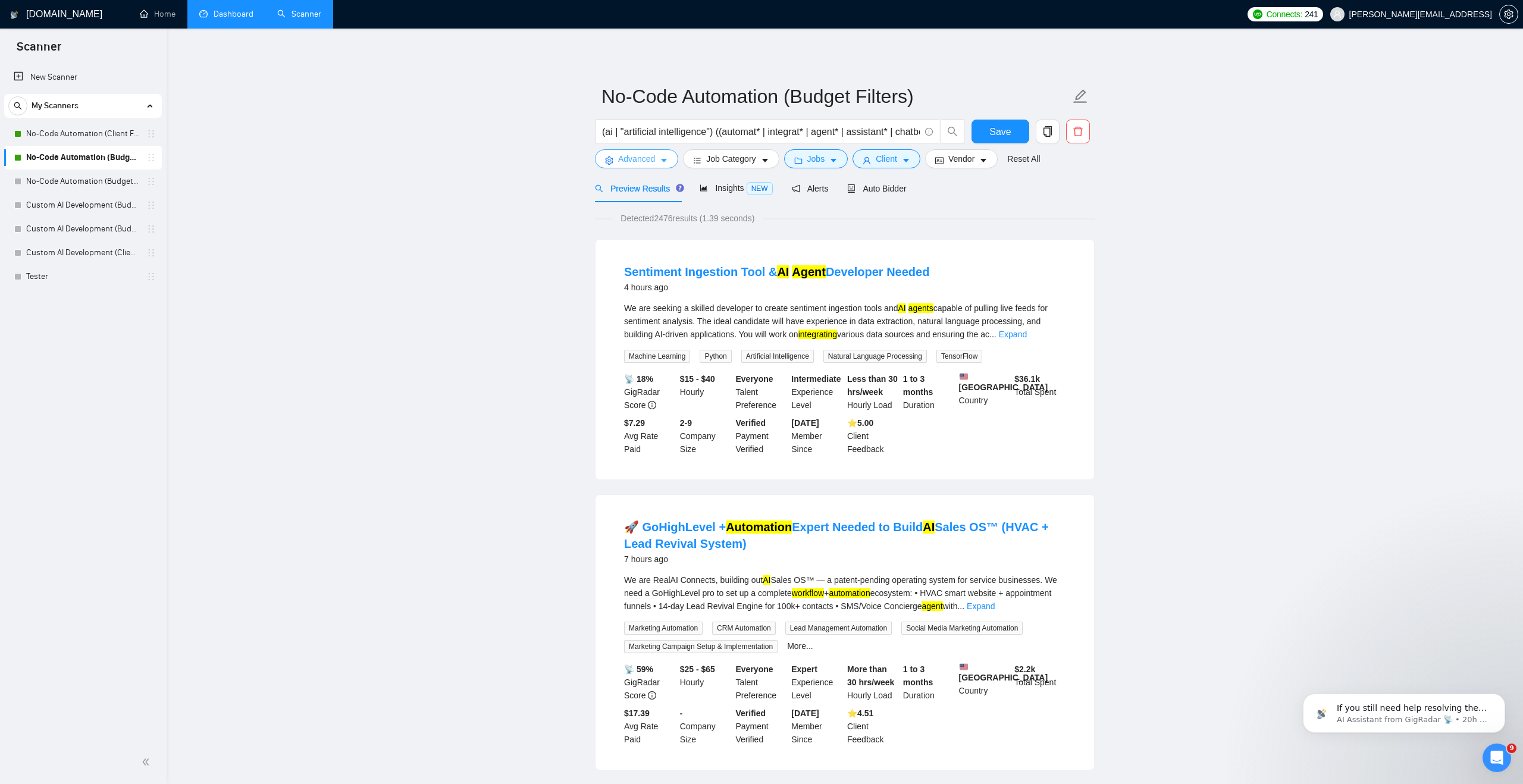
click at [632, 162] on span "Advanced" at bounding box center [637, 158] width 37 height 13
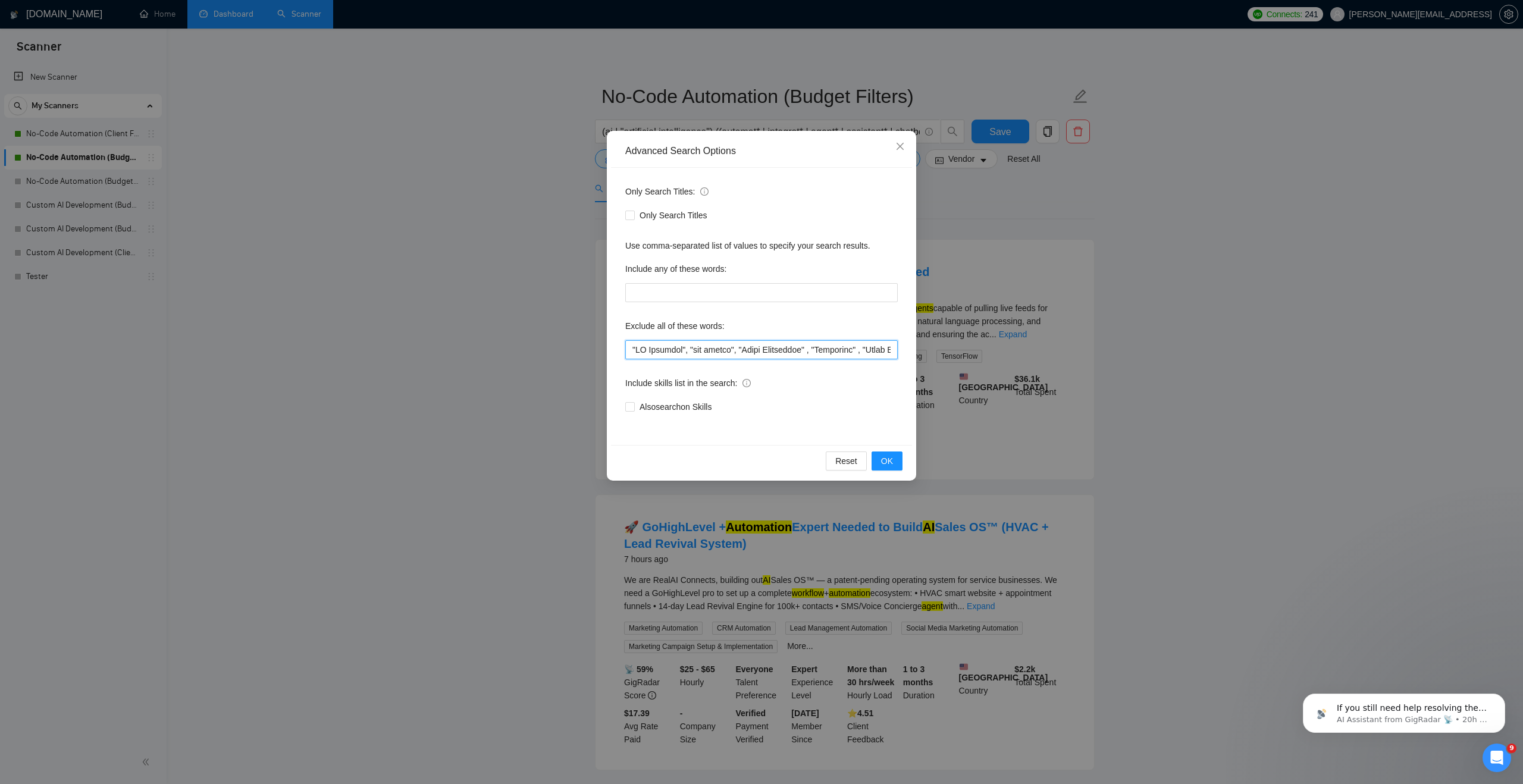
click at [632, 352] on input "text" at bounding box center [762, 349] width 273 height 19
paste input "Woosender"
click at [632, 349] on input "text" at bounding box center [762, 349] width 273 height 19
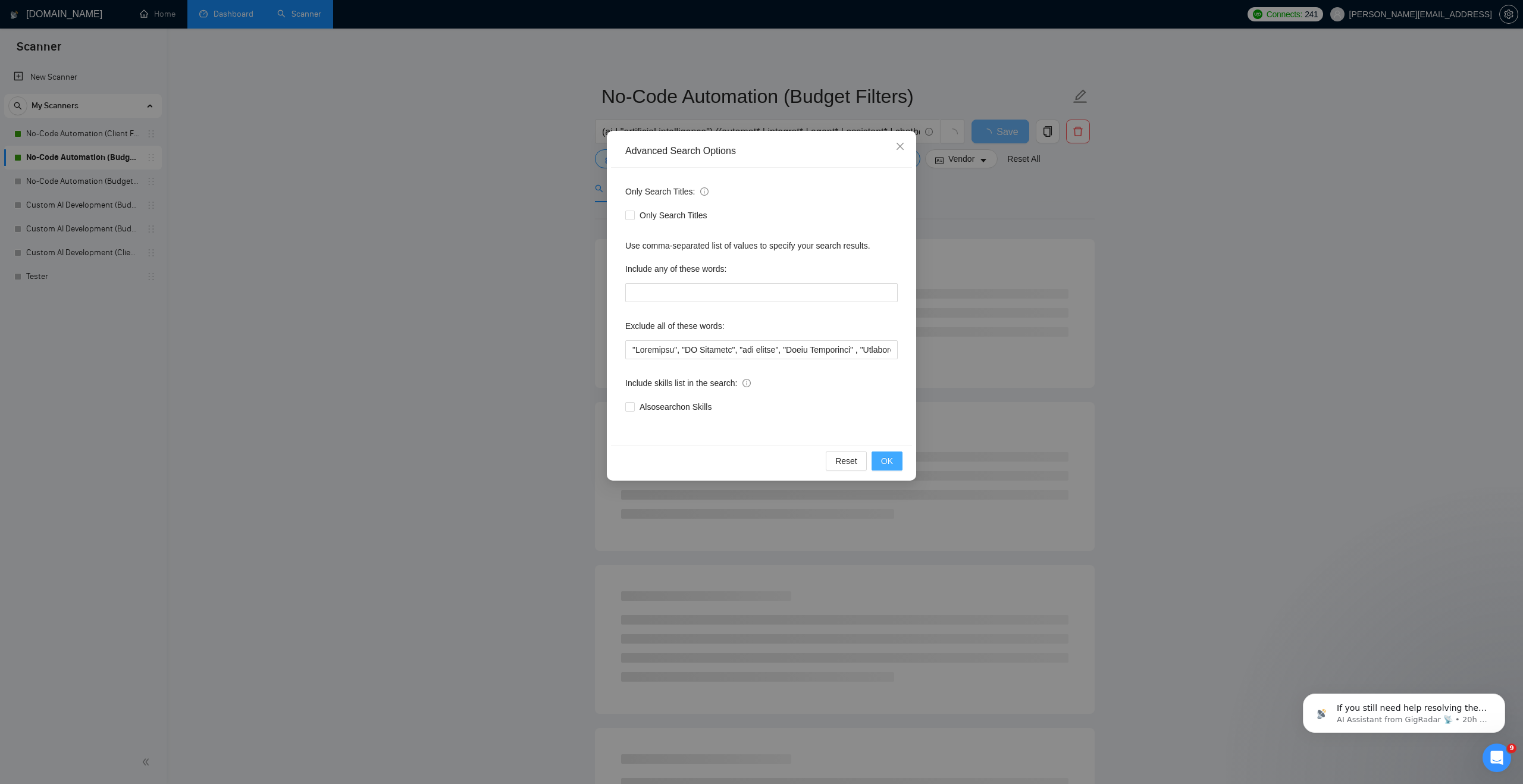
click at [738, 454] on span "OK" at bounding box center [887, 461] width 12 height 13
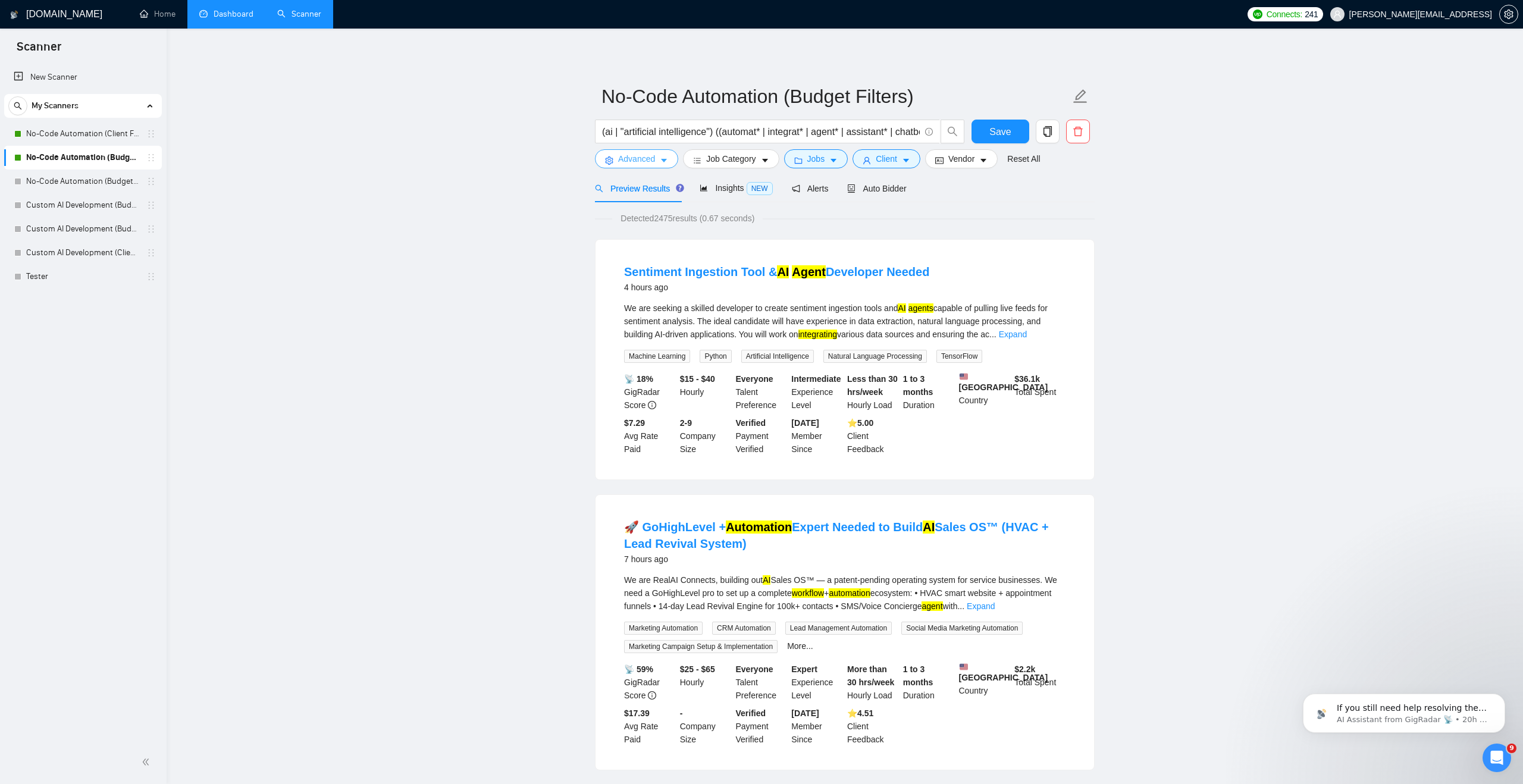
click at [627, 167] on button "Advanced" at bounding box center [636, 158] width 83 height 19
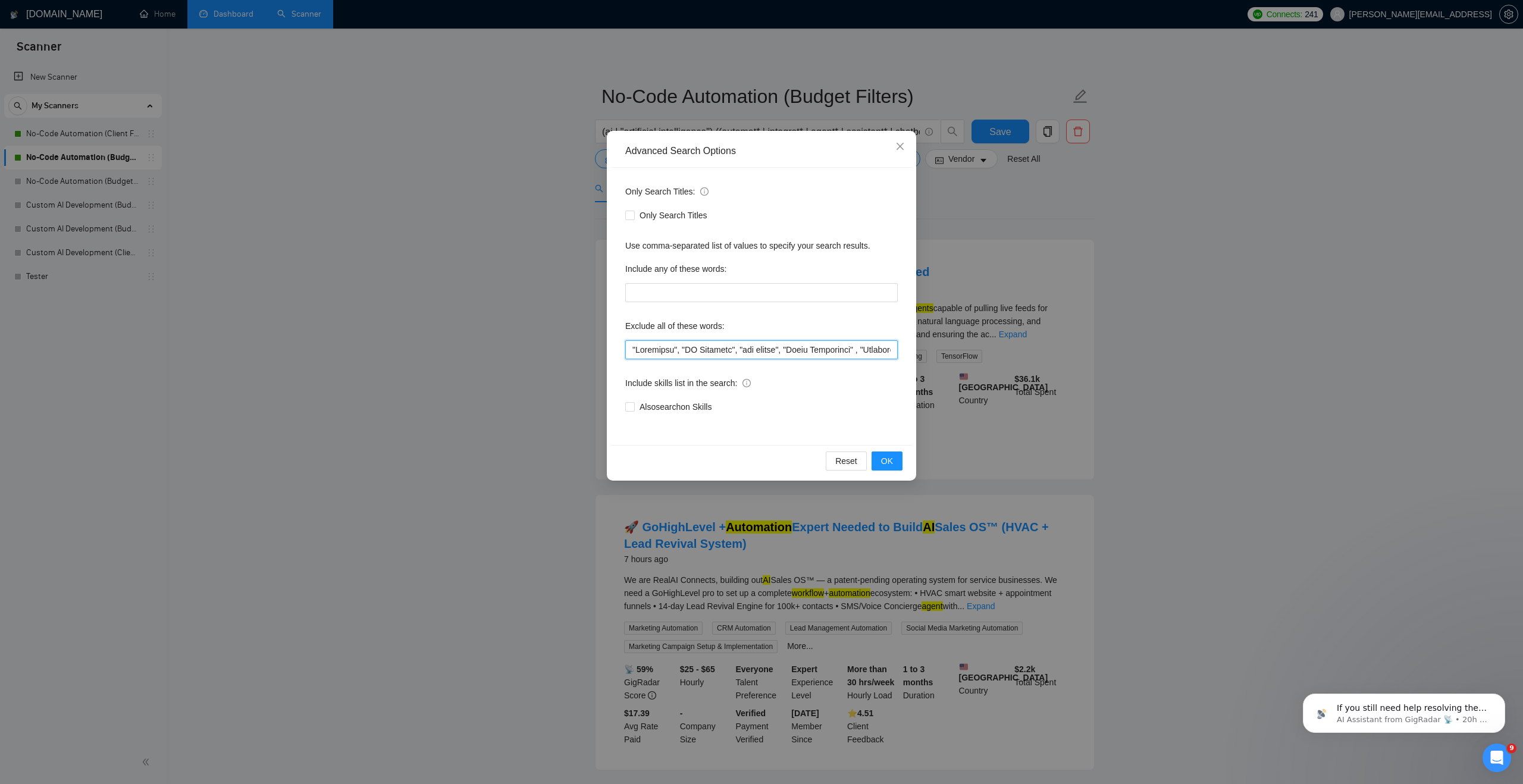
click at [631, 350] on input "text" at bounding box center [762, 349] width 273 height 19
paste input "Payment Gateway"
click at [717, 354] on input "text" at bounding box center [762, 349] width 273 height 19
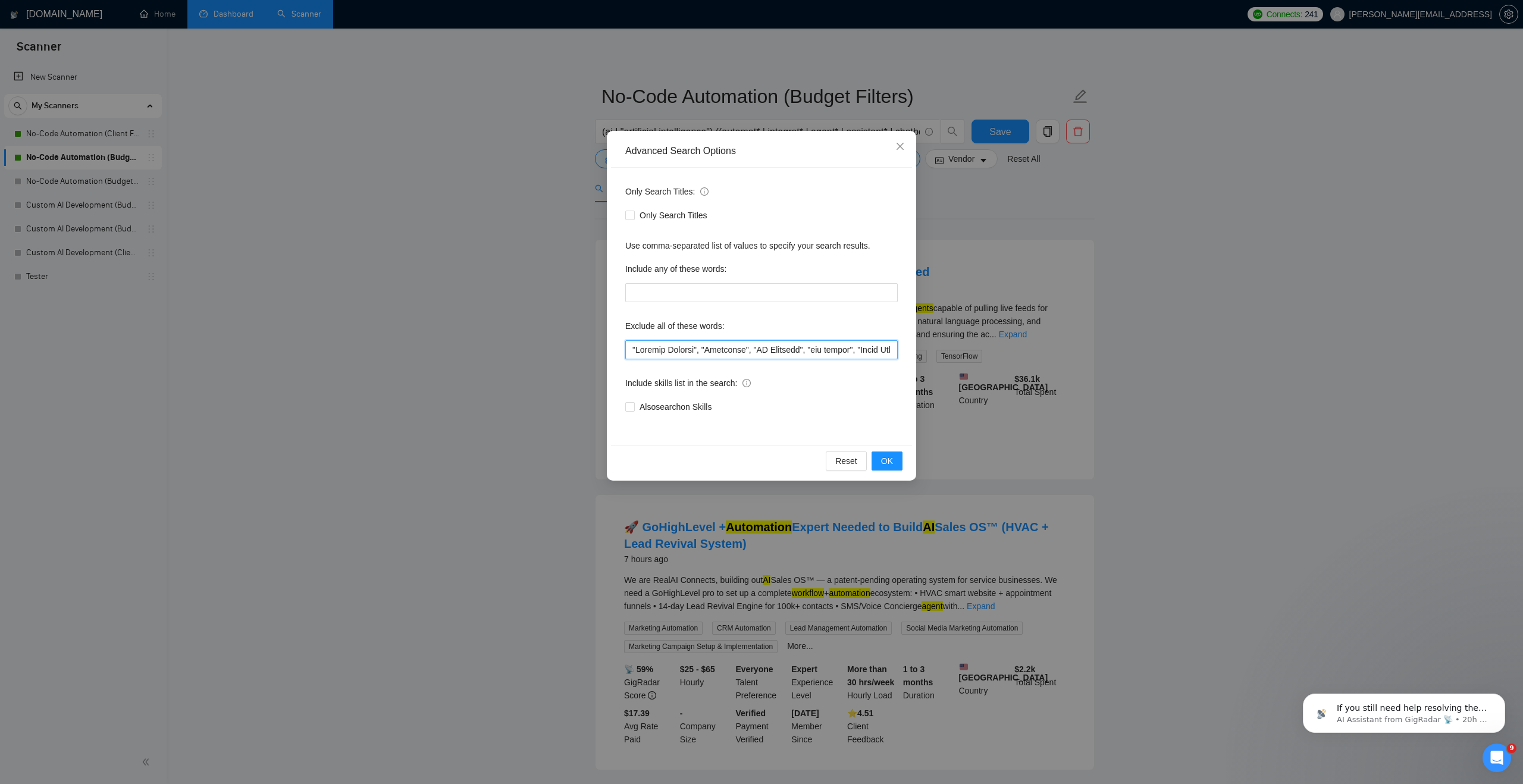
click at [717, 354] on input "text" at bounding box center [762, 349] width 273 height 19
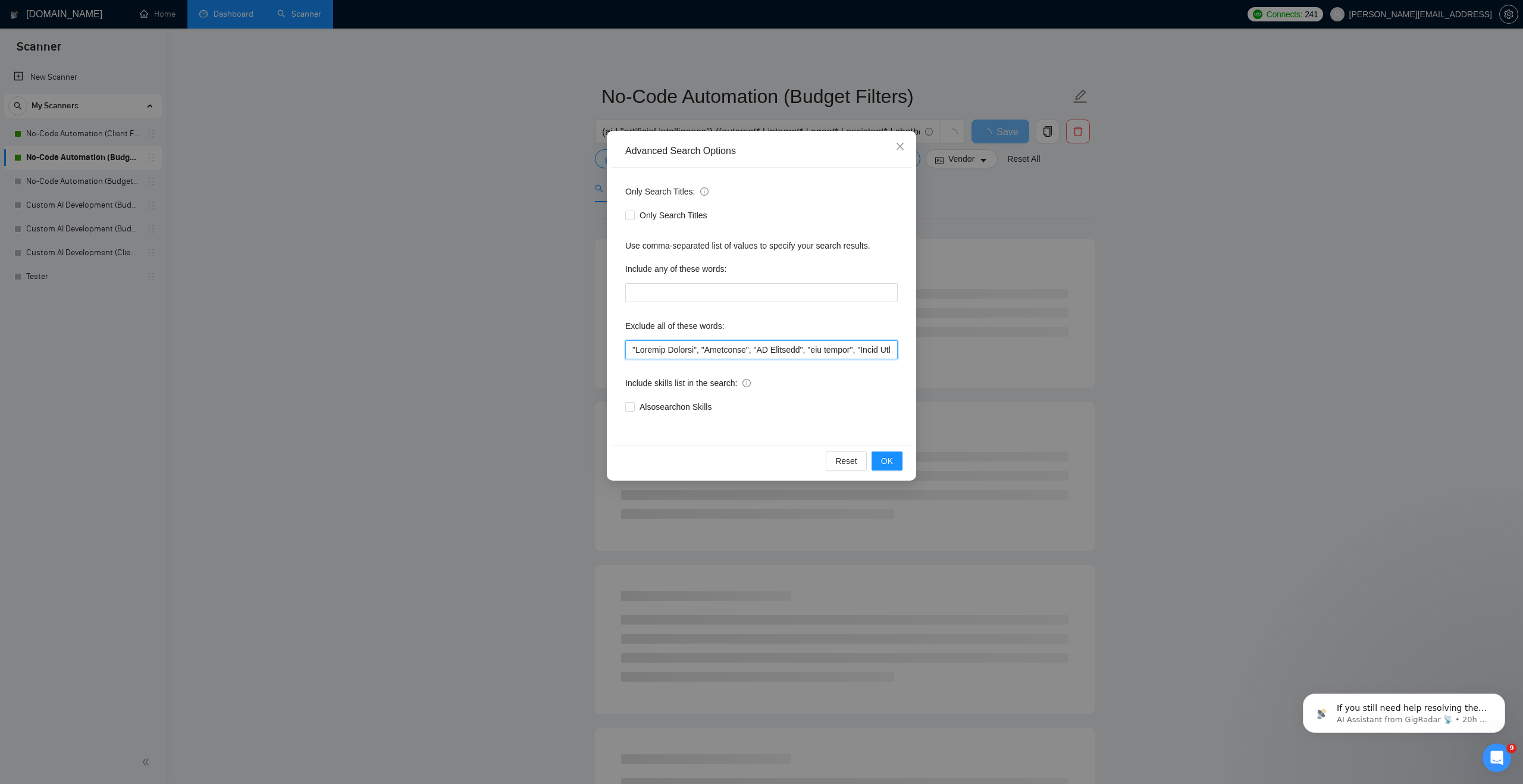
type input ""Payment Gateway", "Woosender", "UX Designer", "bug fixing", "Email Specialist"…"
click at [738, 386] on div "Include skills list in the search:" at bounding box center [762, 385] width 273 height 24
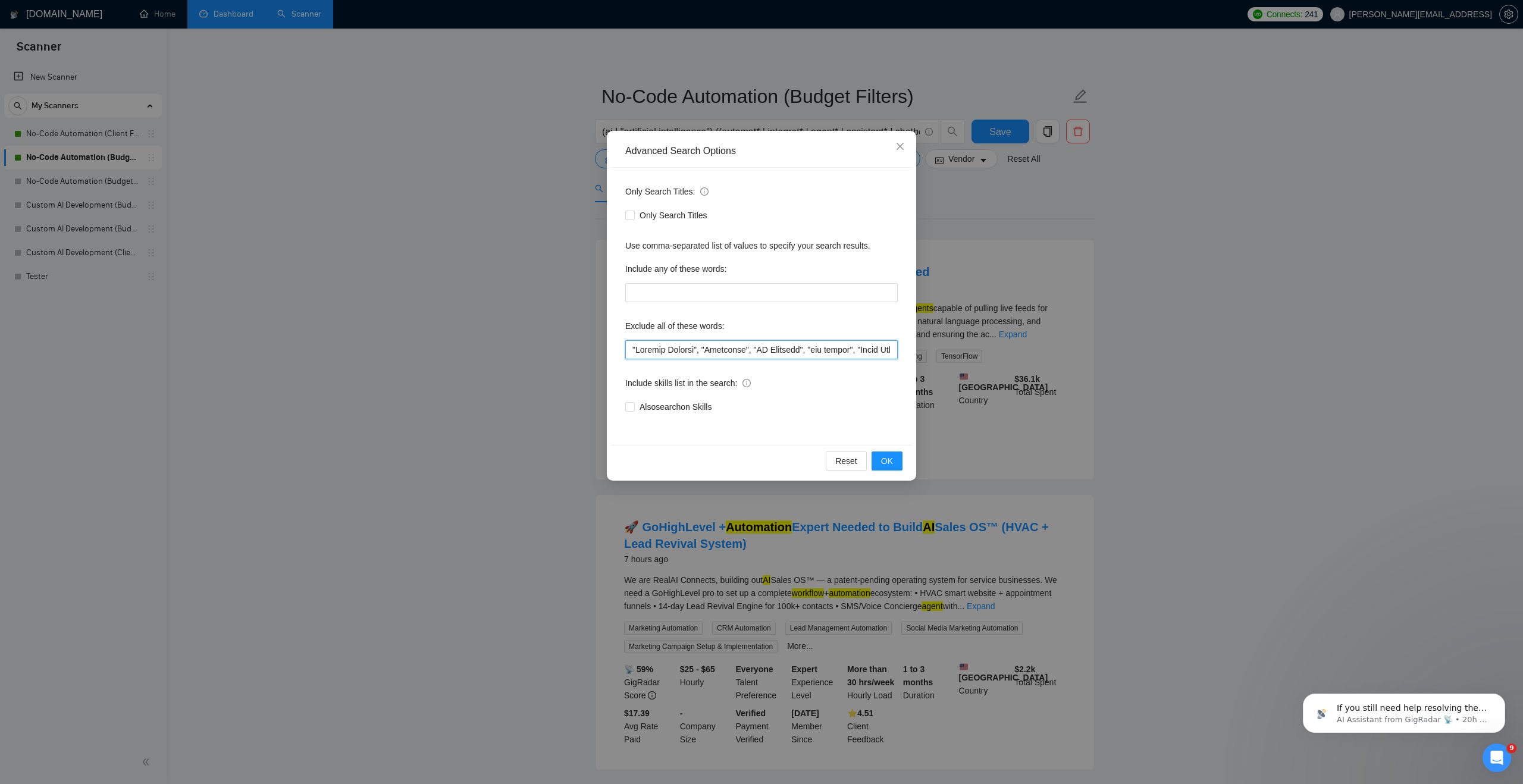
drag, startPoint x: 876, startPoint y: 349, endPoint x: 632, endPoint y: 352, distance: 244.0
click at [631, 352] on input "text" at bounding box center [762, 349] width 273 height 19
click at [738, 467] on span "OK" at bounding box center [887, 461] width 12 height 13
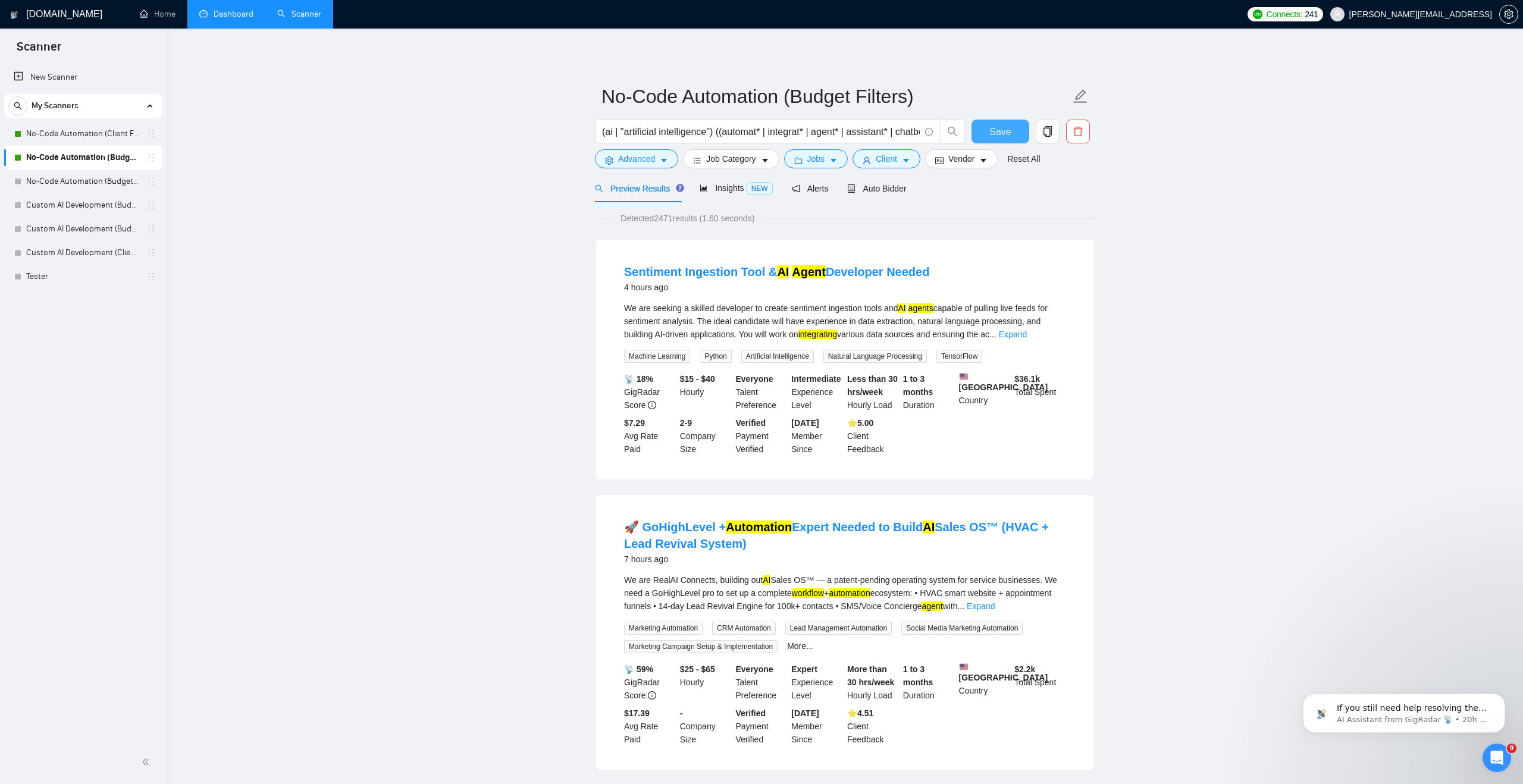
click at [738, 126] on span "Save" at bounding box center [1000, 132] width 21 height 15
click at [98, 137] on link "No-Code Automation (Client Filters)" at bounding box center [82, 133] width 113 height 24
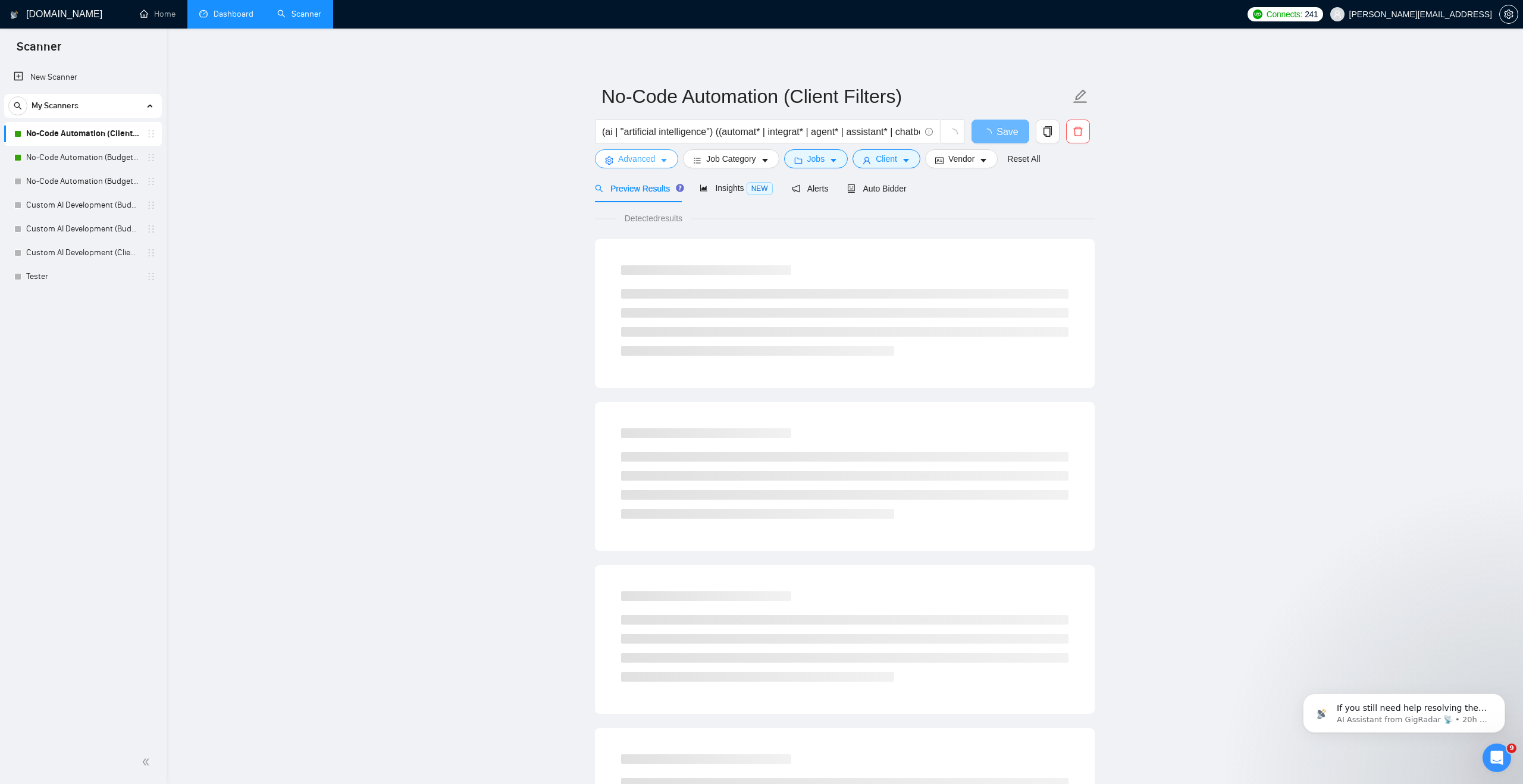
click at [632, 159] on span "Advanced" at bounding box center [637, 158] width 37 height 13
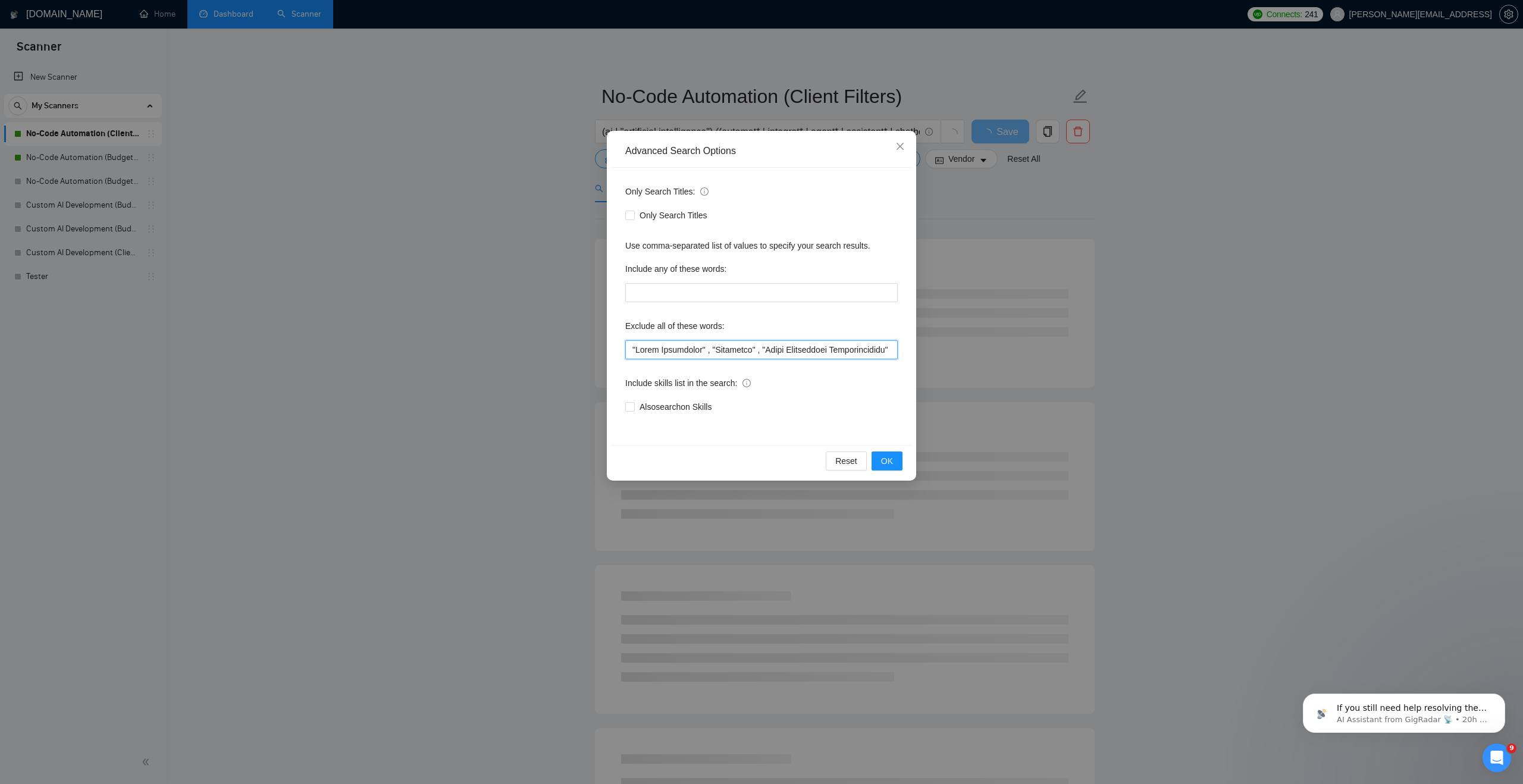
click at [631, 349] on input "text" at bounding box center [762, 349] width 273 height 19
paste input ""Payment Gateway", "Woosender", "UX Designer", "bug fixing","
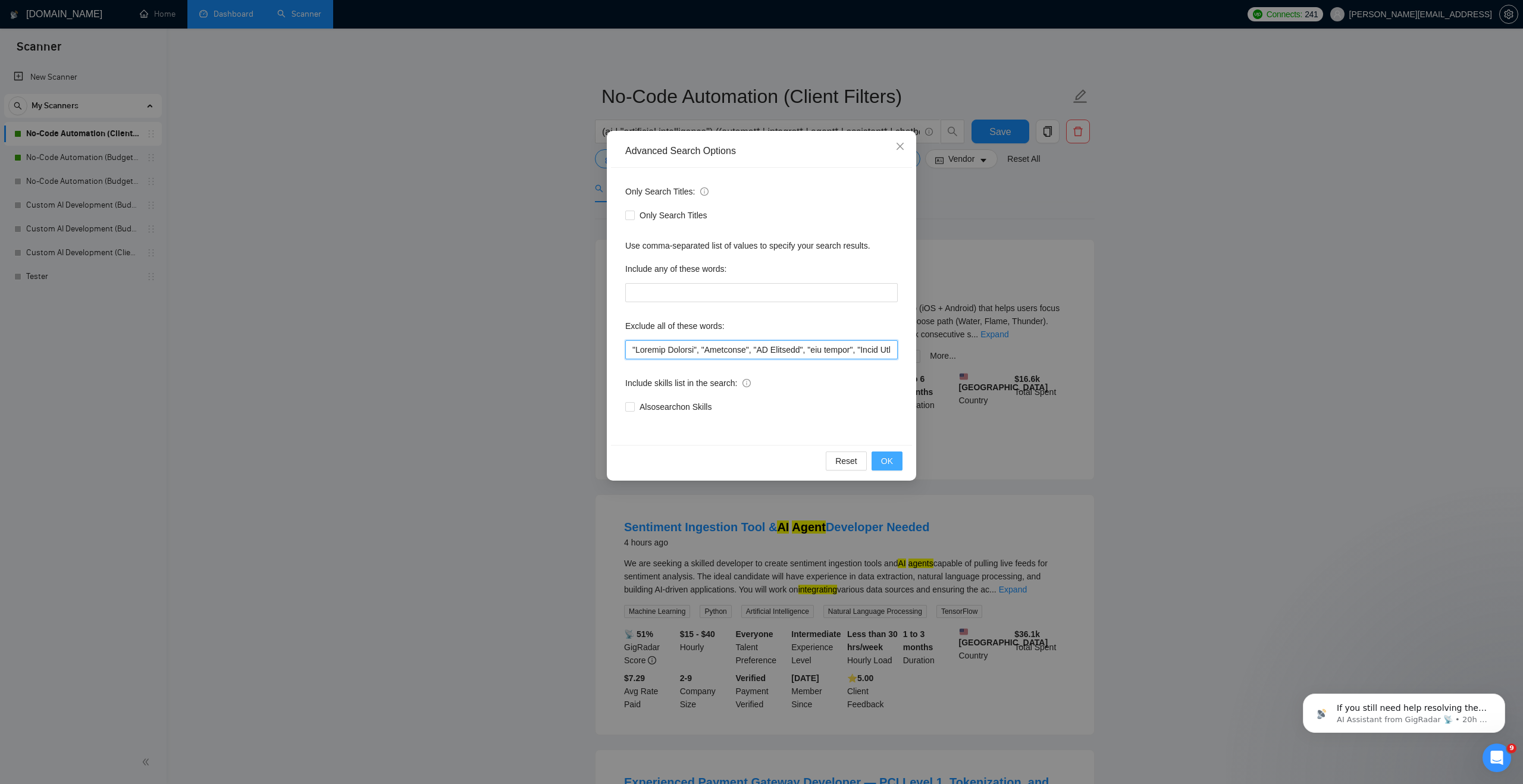
type input ""Payment Gateway", "Woosender", "UX Designer", "bug fixing", "Email Specialist"…"
click at [738, 458] on span "OK" at bounding box center [887, 461] width 12 height 13
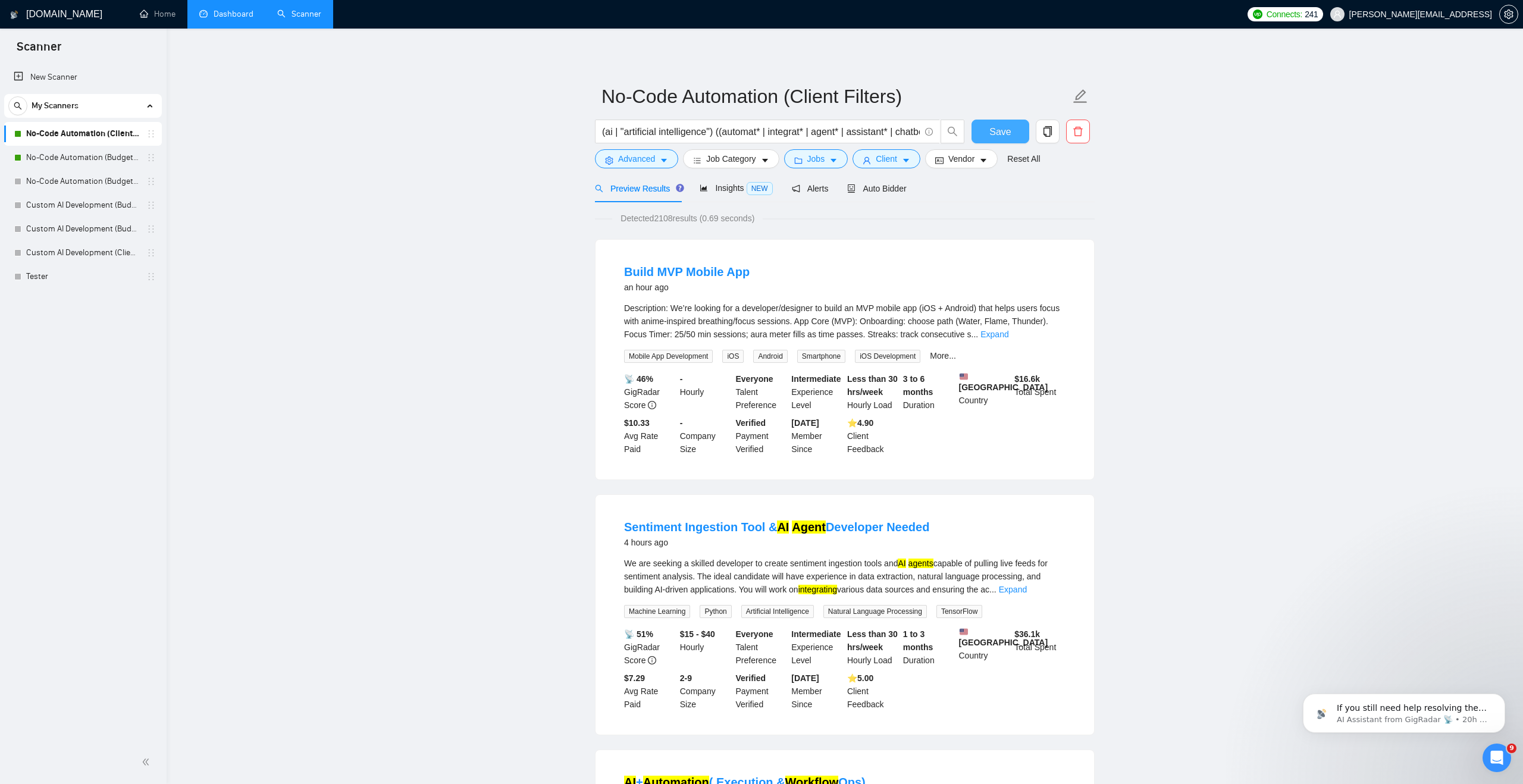
click at [738, 133] on span "Save" at bounding box center [1000, 132] width 21 height 15
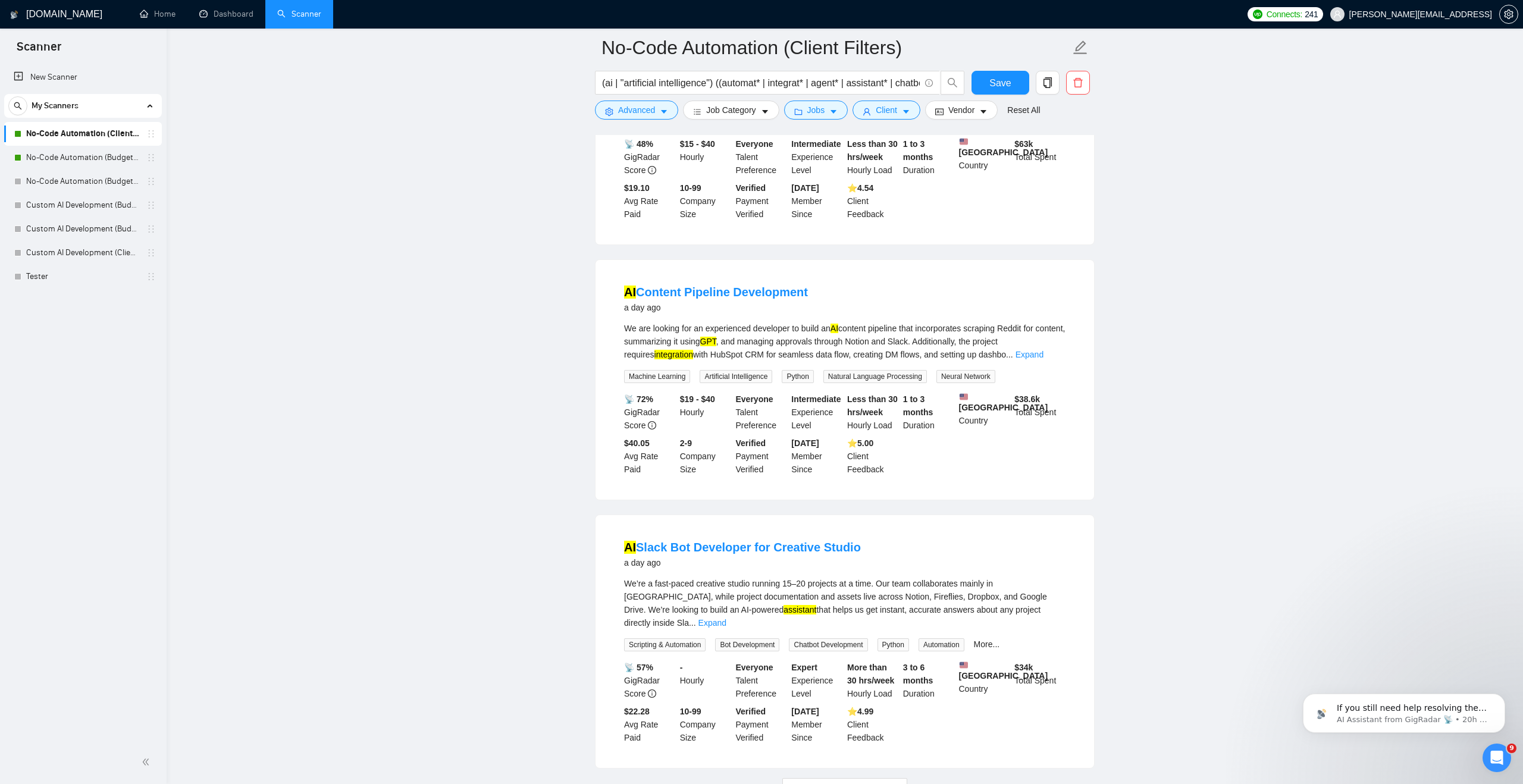
scroll to position [2233, 0]
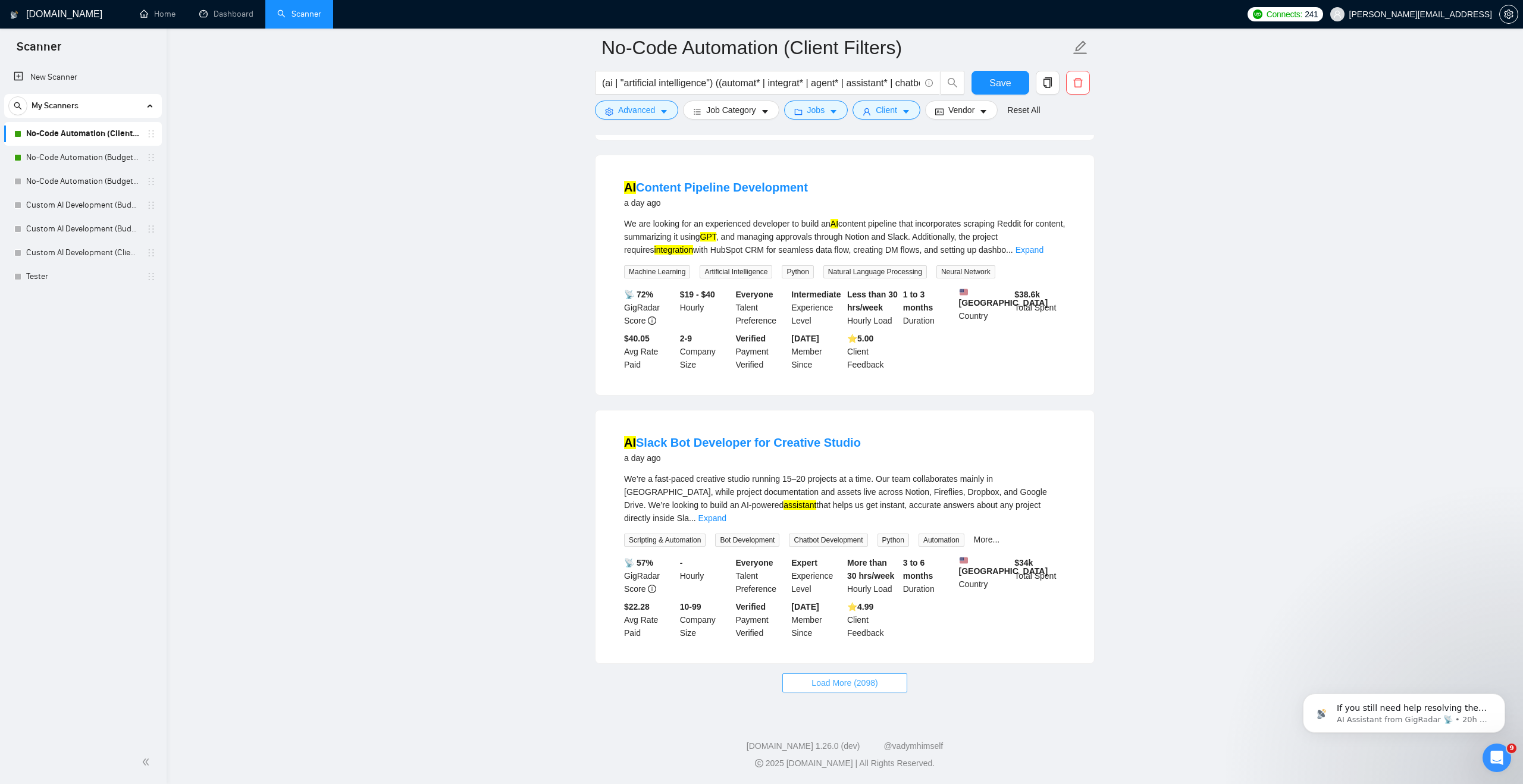
click at [856, 680] on span "Load More (2098)" at bounding box center [845, 682] width 66 height 13
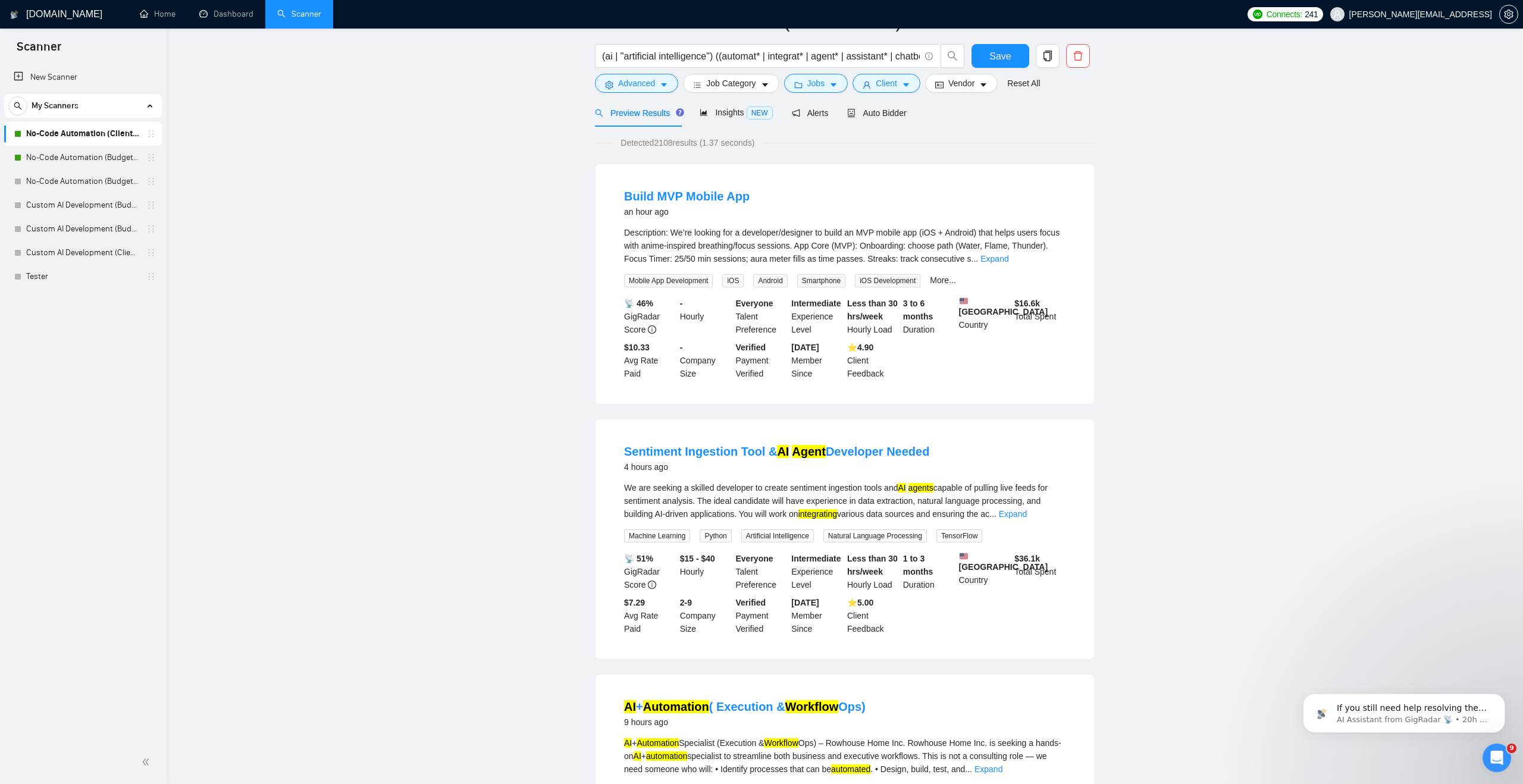
scroll to position [0, 0]
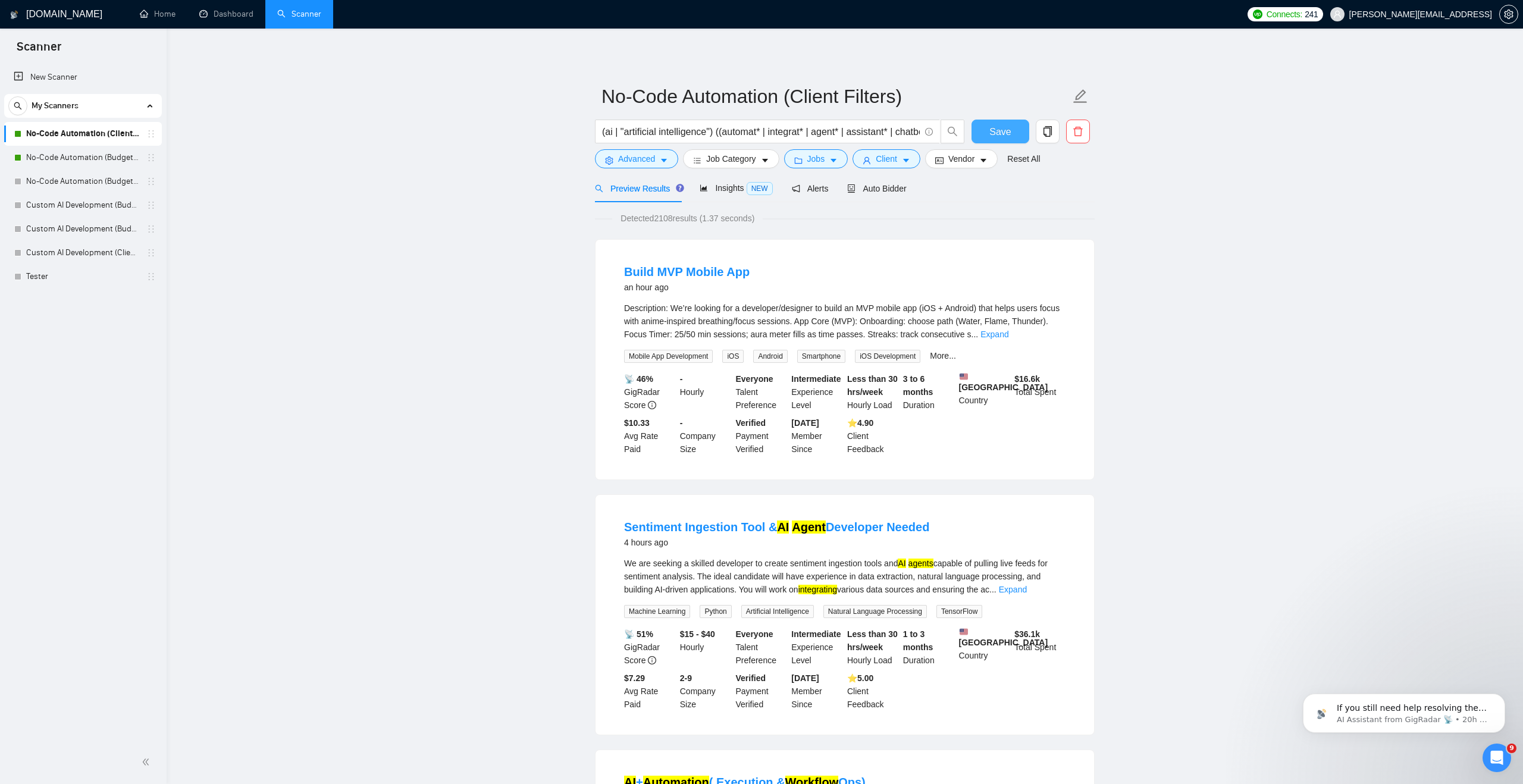
click at [1007, 138] on span "Save" at bounding box center [1000, 132] width 21 height 15
